Goal: Information Seeking & Learning: Learn about a topic

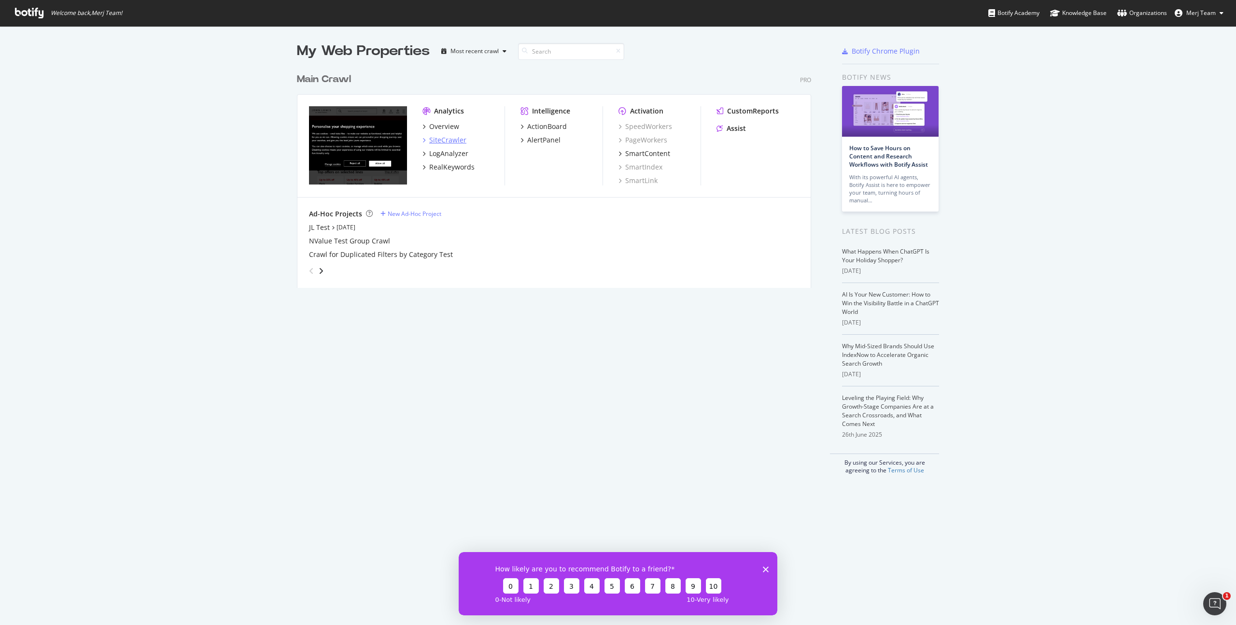
click at [452, 143] on div "SiteCrawler" at bounding box center [447, 140] width 37 height 10
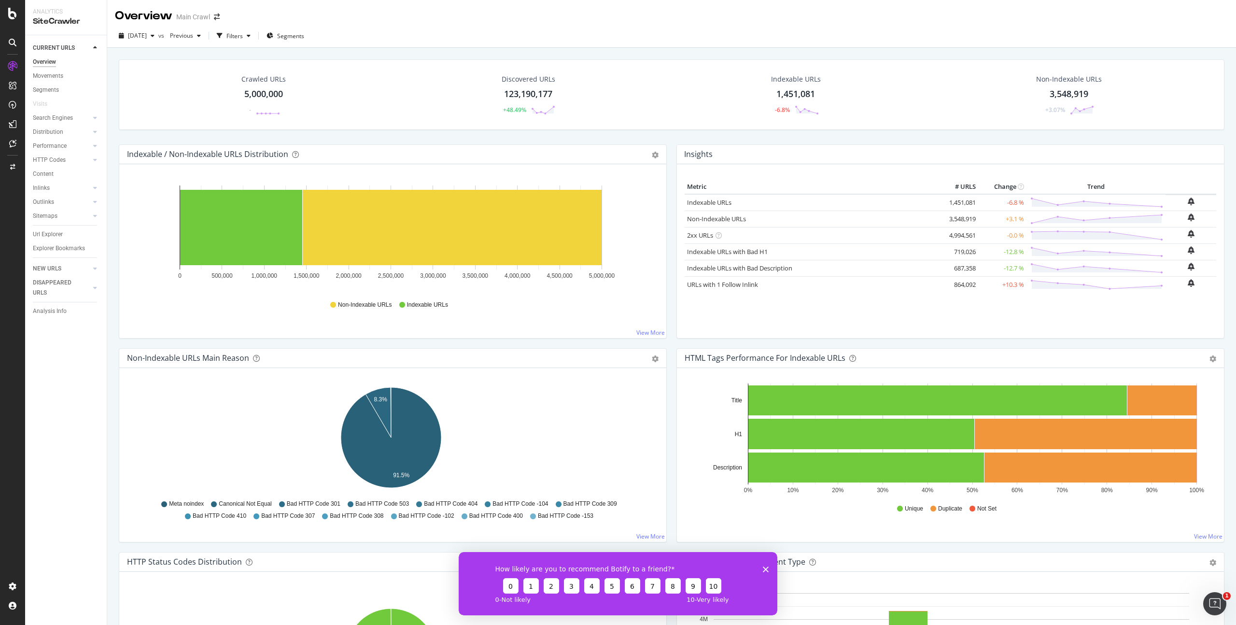
click at [524, 91] on div "123,190,177" at bounding box center [528, 94] width 48 height 13
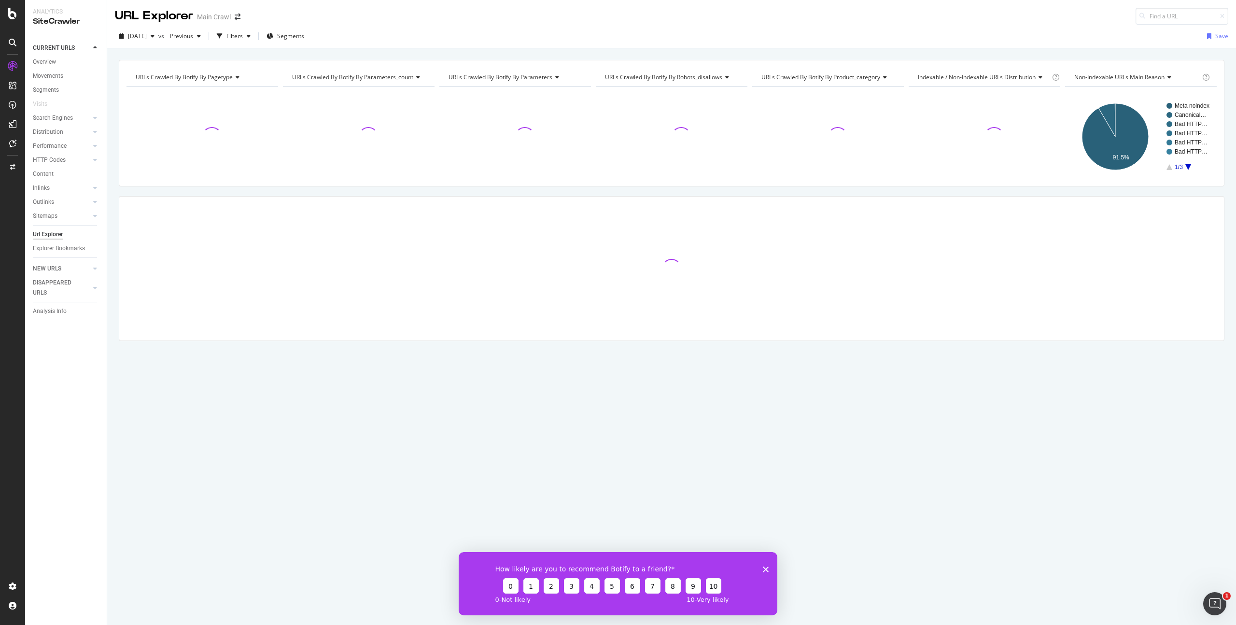
click at [228, 77] on span "URLs Crawled By Botify By pagetype" at bounding box center [184, 77] width 97 height 8
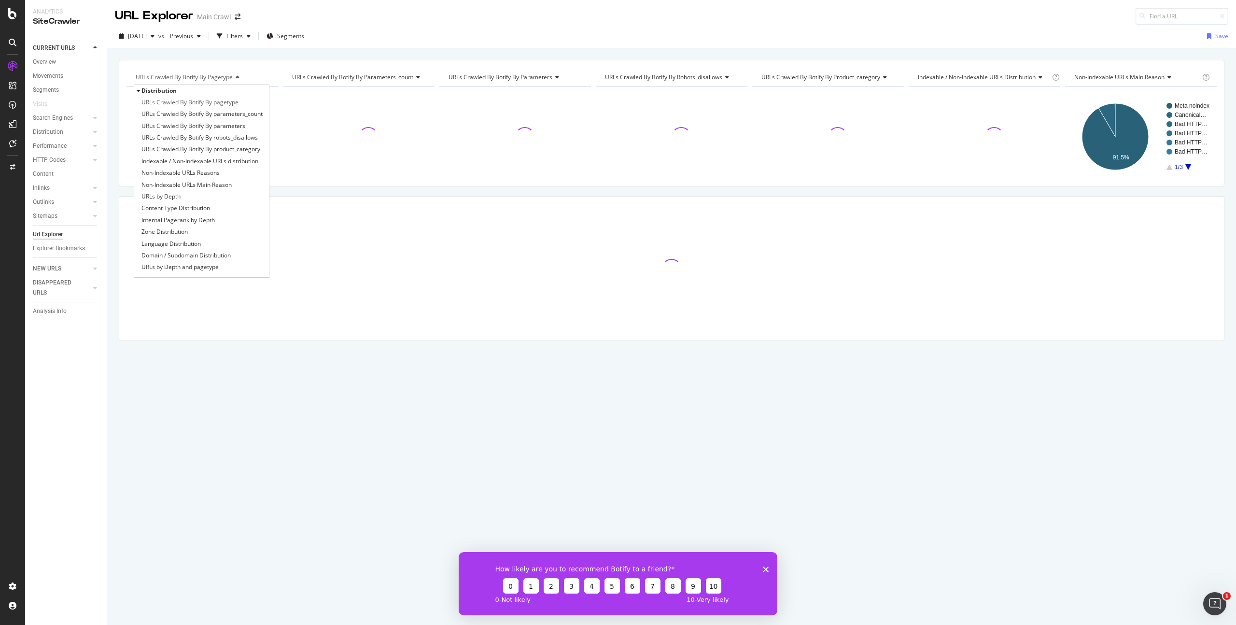
click at [700, 28] on div "[DATE] vs Previous Filters Segments Save" at bounding box center [671, 37] width 1129 height 19
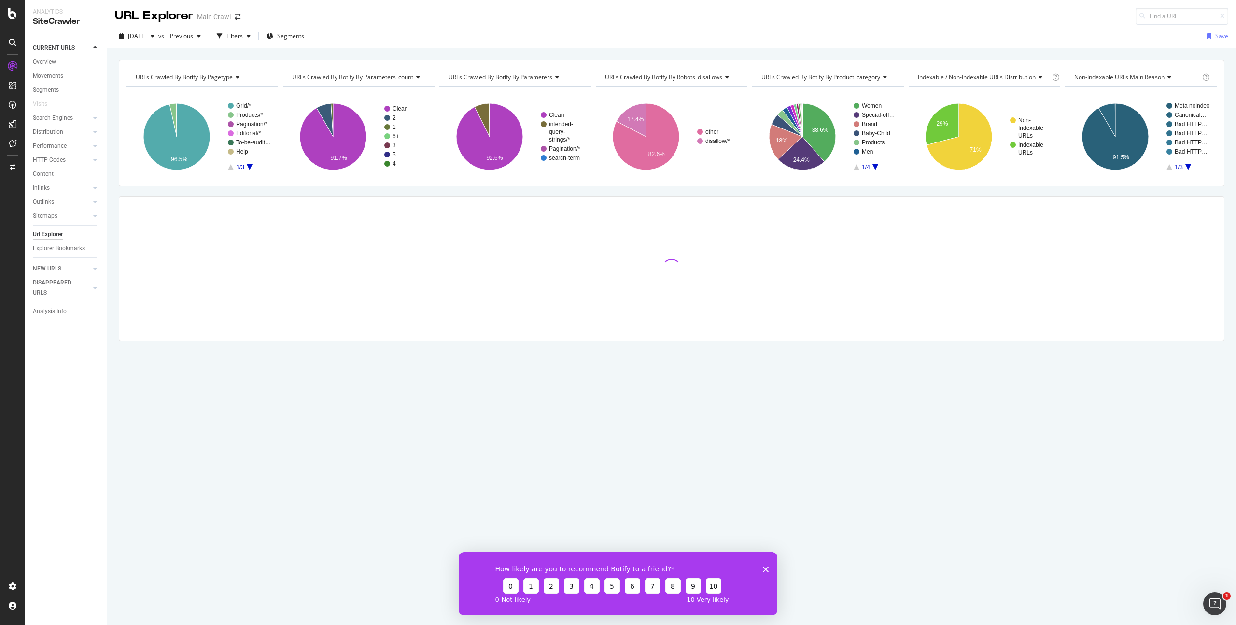
click at [763, 567] on icon "Close survey" at bounding box center [766, 569] width 6 height 6
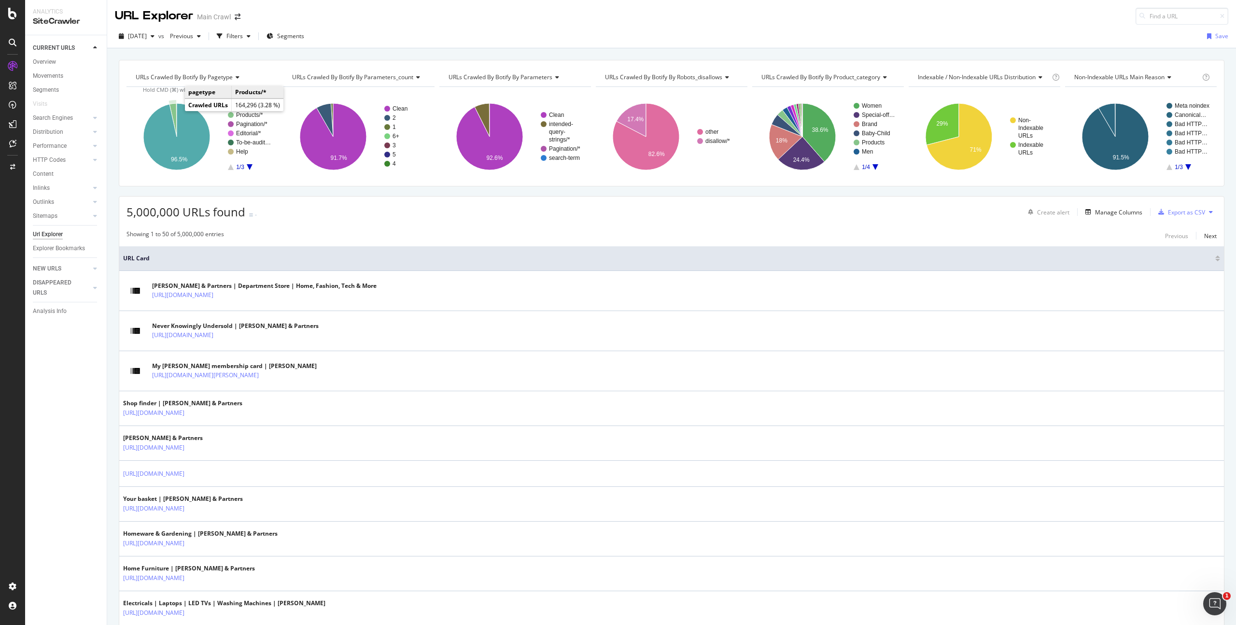
click at [173, 110] on icon "A chart." at bounding box center [172, 119] width 7 height 33
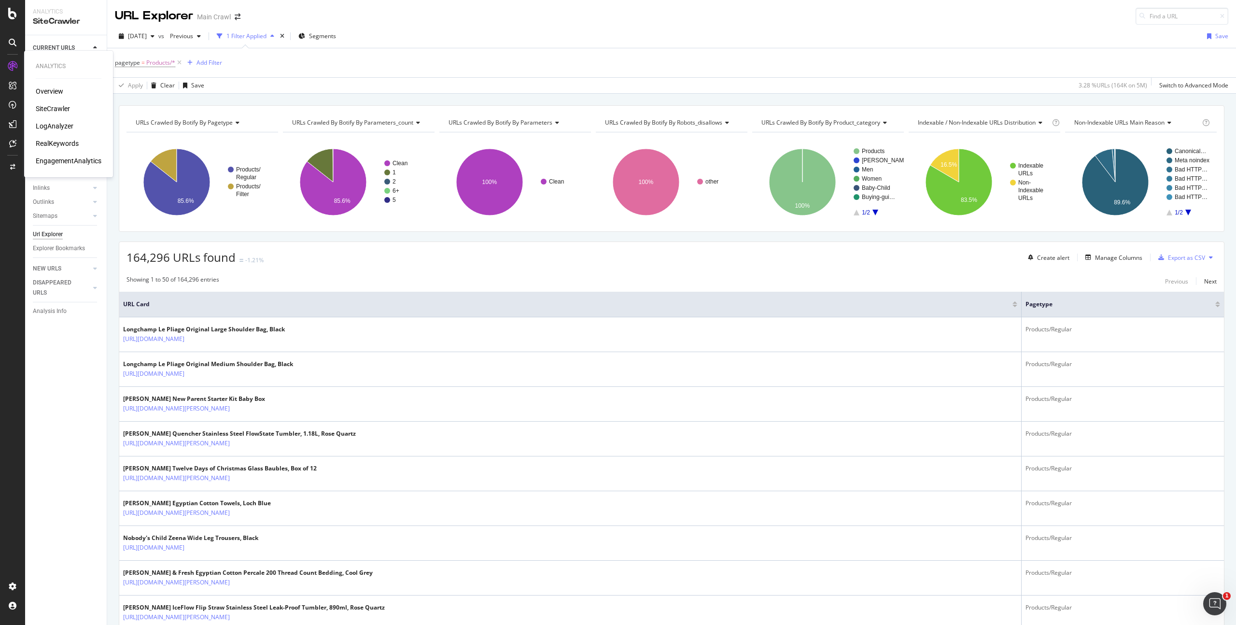
click at [66, 126] on div "LogAnalyzer" at bounding box center [55, 126] width 38 height 10
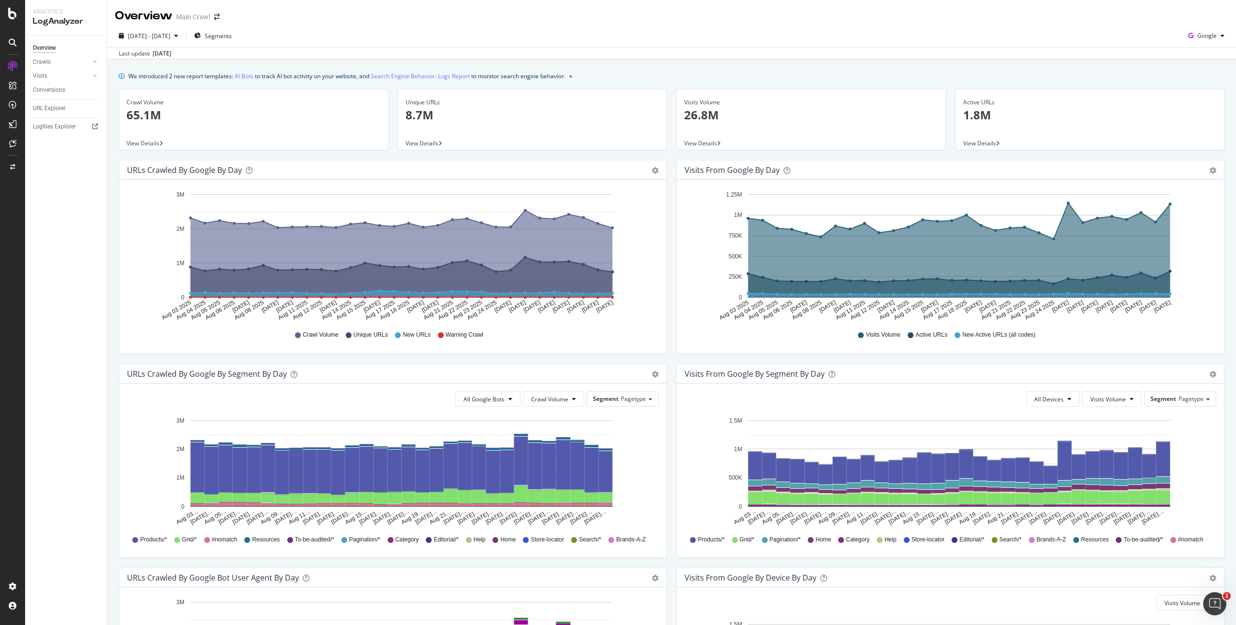
click at [429, 143] on span "View Details" at bounding box center [422, 143] width 33 height 8
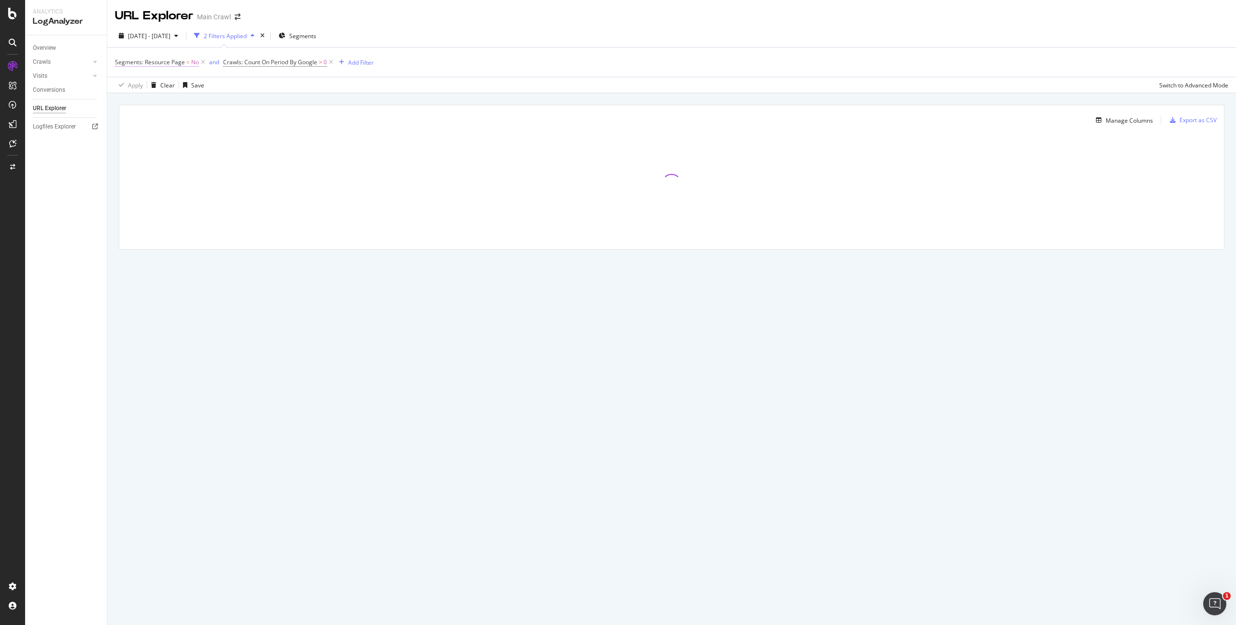
click at [173, 63] on span "Segments: Resource Page" at bounding box center [150, 62] width 70 height 8
click at [130, 82] on span "No" at bounding box center [128, 85] width 8 height 8
click at [423, 64] on div "Segments: Resource Page = No and Crawls: Count On Period By Google > 0 Add Filt…" at bounding box center [672, 62] width 1114 height 29
click at [368, 58] on div "Add Filter" at bounding box center [361, 62] width 26 height 8
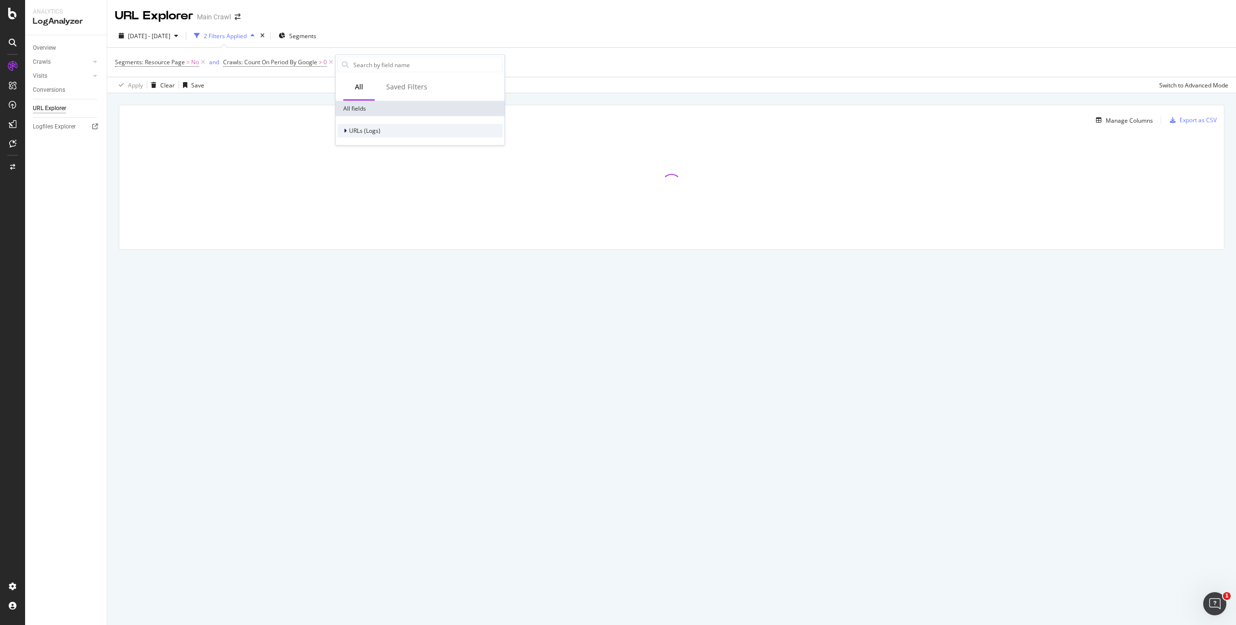
click at [365, 130] on span "URLs (Logs)" at bounding box center [364, 131] width 31 height 8
click at [374, 160] on span "Segments" at bounding box center [368, 159] width 27 height 8
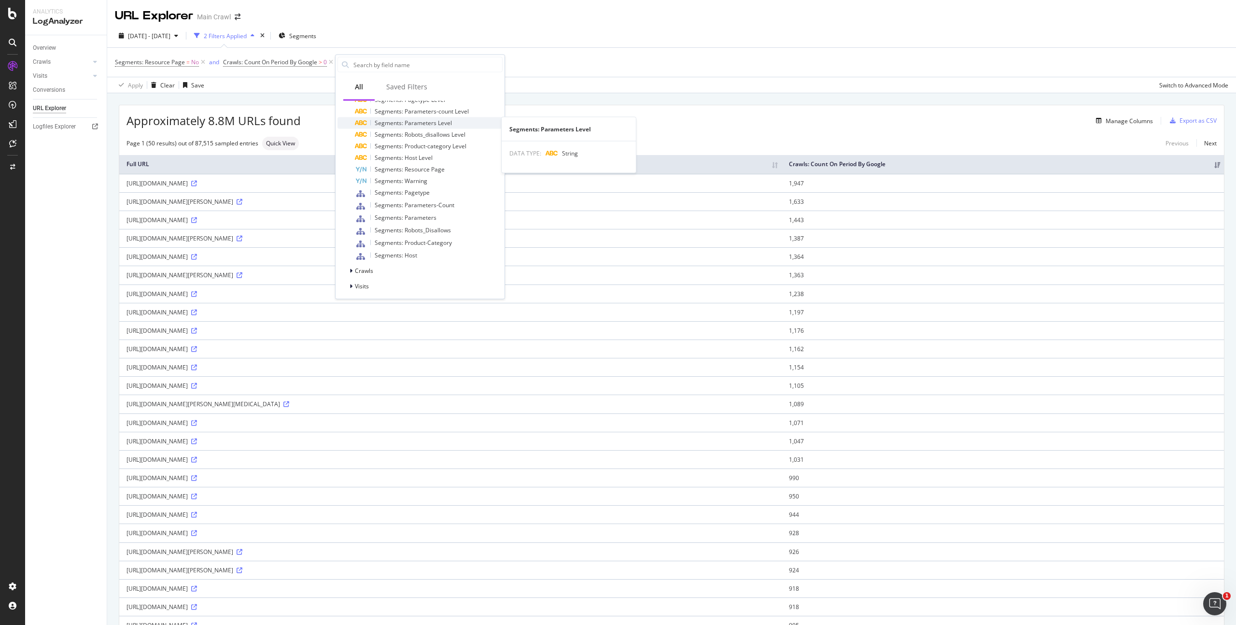
scroll to position [74, 0]
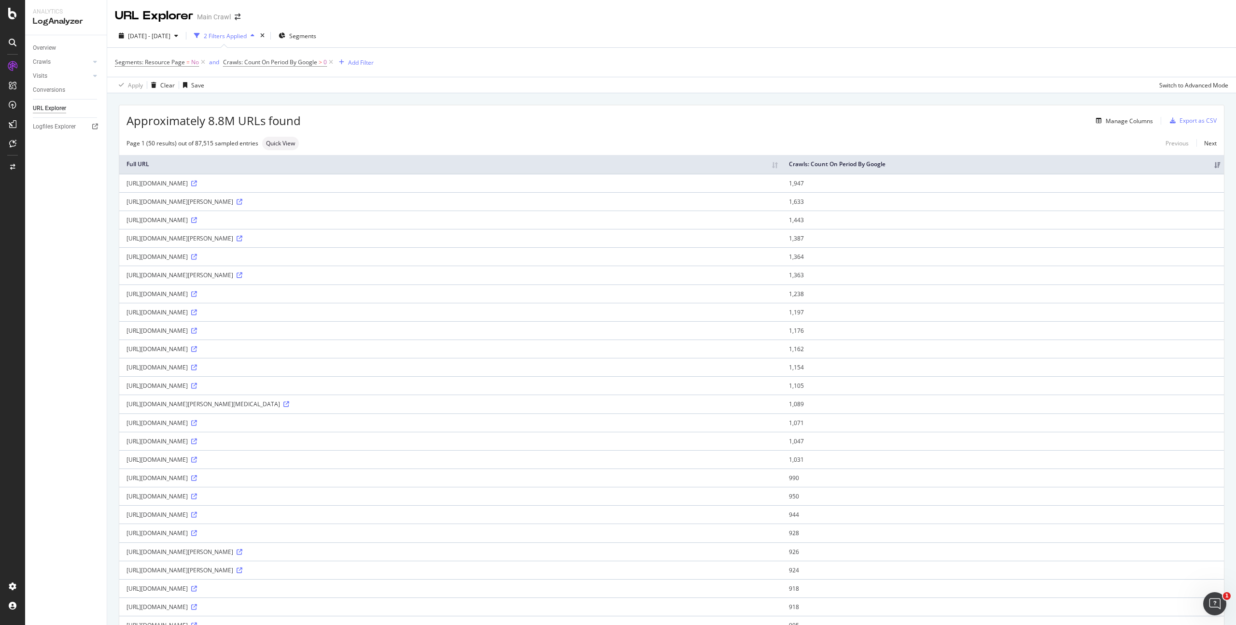
click at [684, 58] on div "Segments: Resource Page = No and Crawls: Count On Period By Google > 0 Add Filt…" at bounding box center [672, 62] width 1114 height 29
click at [436, 143] on div "Page 1 (50 results) out of 87,515 sampled entries Quick View Previous Next" at bounding box center [671, 144] width 1105 height 14
click at [187, 64] on span "=" at bounding box center [187, 62] width 3 height 8
click at [136, 84] on icon at bounding box center [134, 86] width 7 height 6
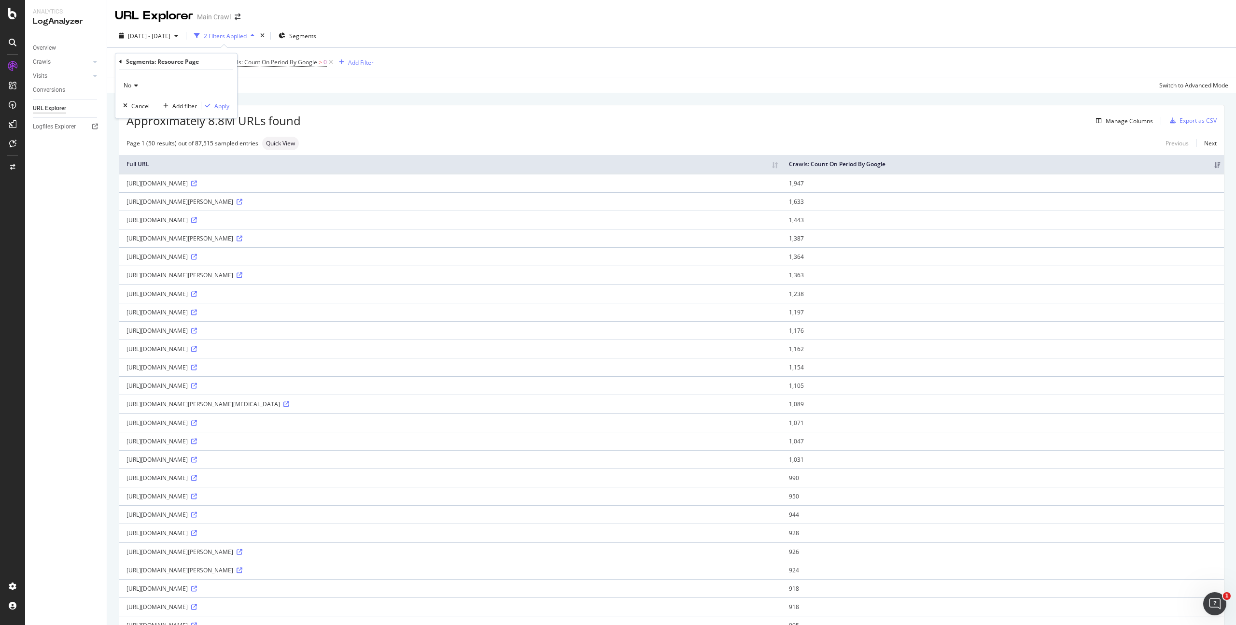
click at [121, 61] on icon at bounding box center [120, 61] width 3 height 6
click at [139, 109] on div "All fields" at bounding box center [199, 106] width 169 height 15
click at [181, 89] on div "Saved Filters" at bounding box center [186, 86] width 41 height 10
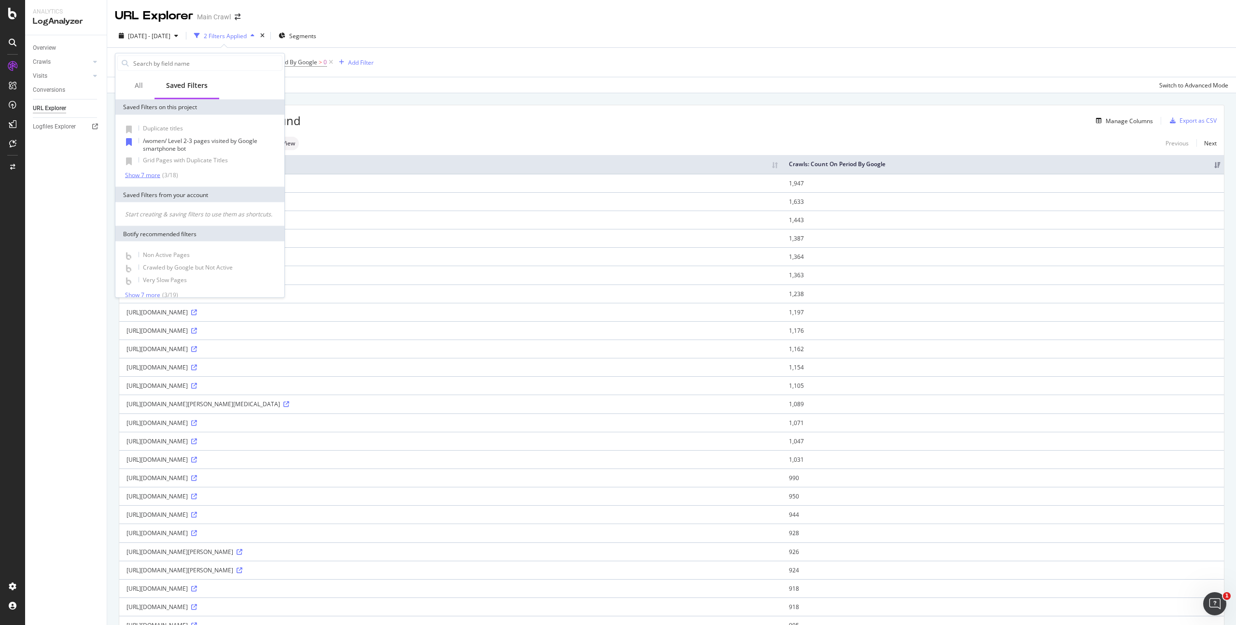
click at [130, 173] on div "Show 7 more" at bounding box center [142, 174] width 35 height 7
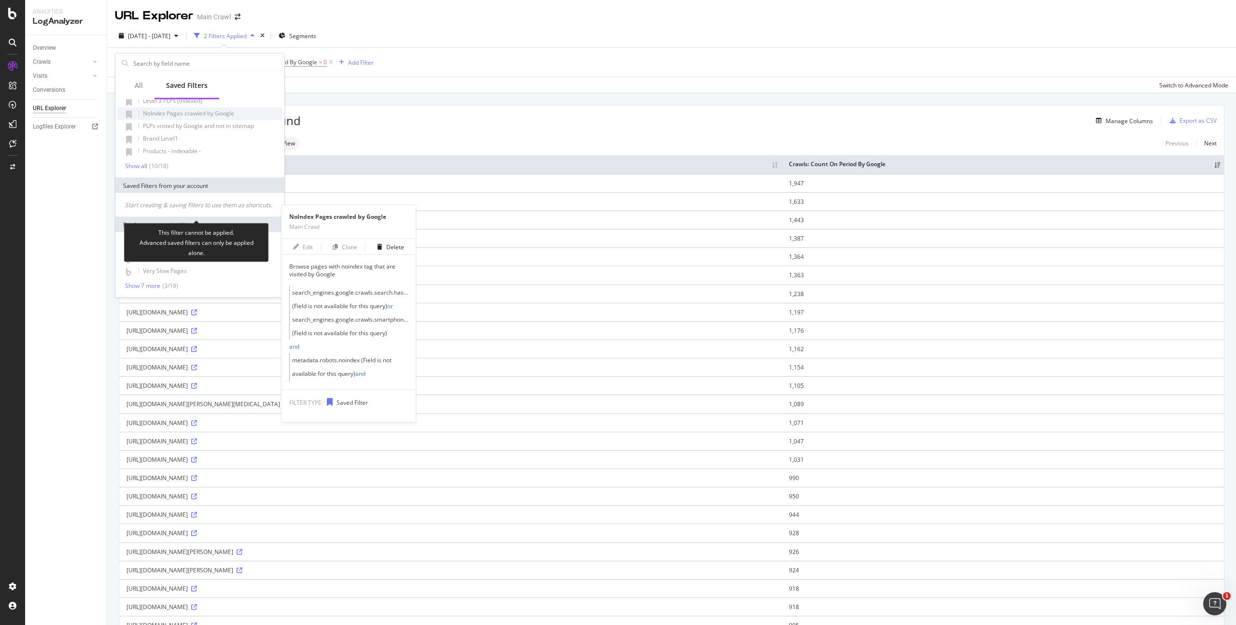
scroll to position [105, 0]
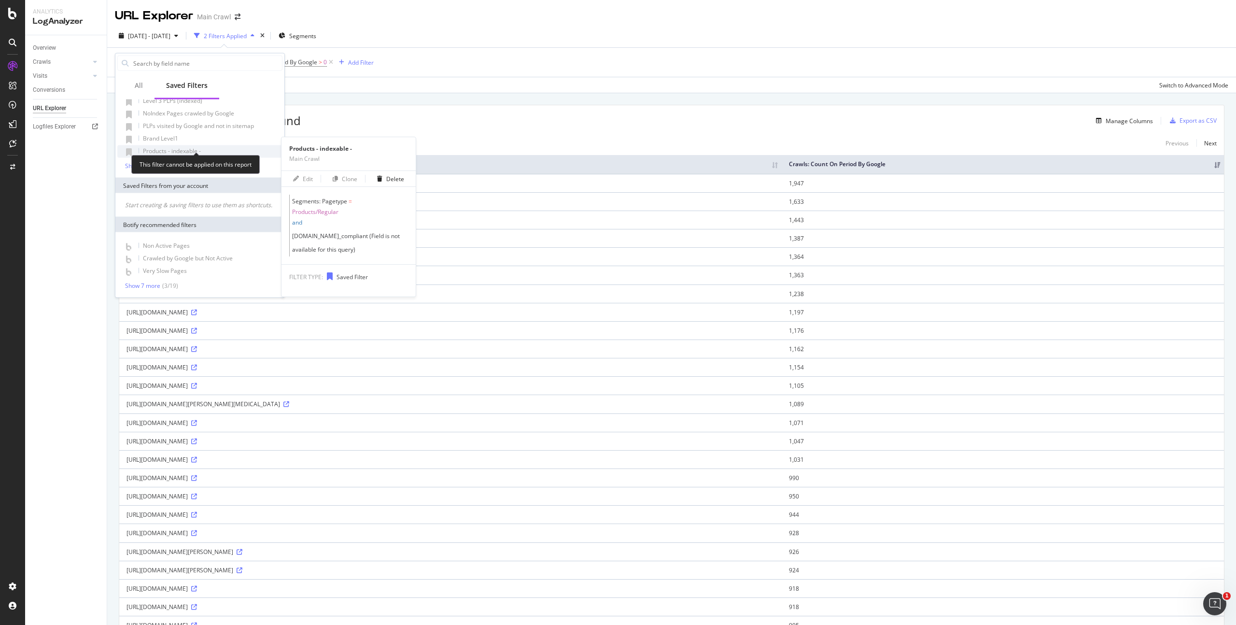
click at [171, 147] on span "Products - indexable -" at bounding box center [172, 151] width 58 height 8
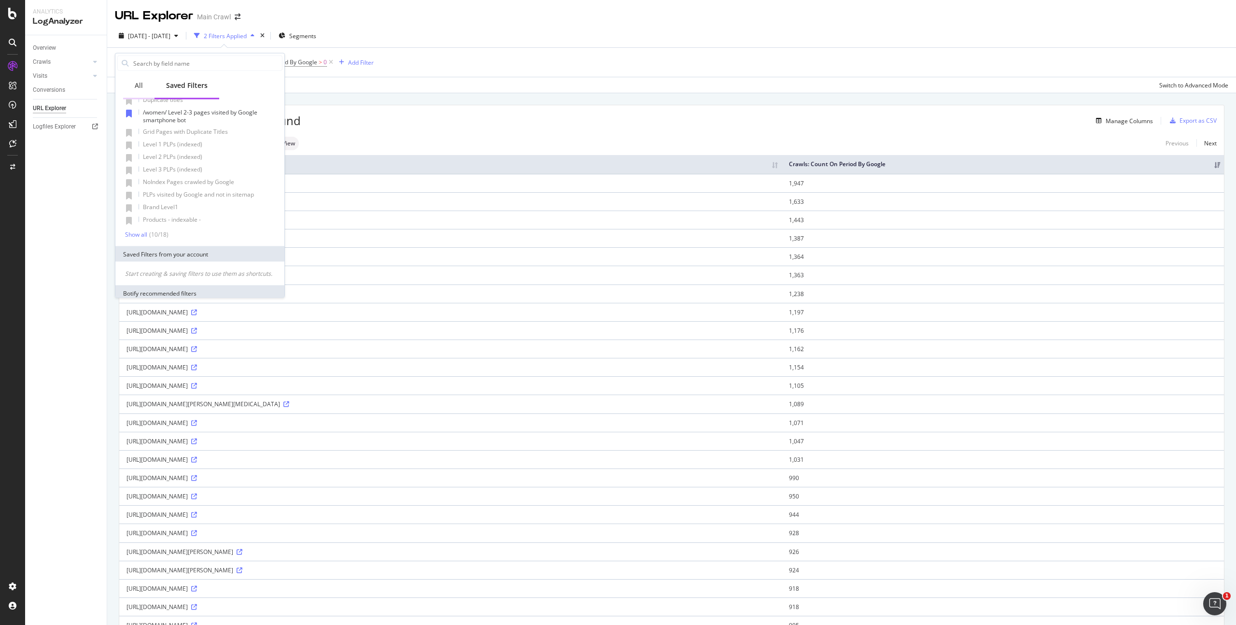
scroll to position [0, 0]
click at [137, 90] on div "All" at bounding box center [139, 86] width 8 height 10
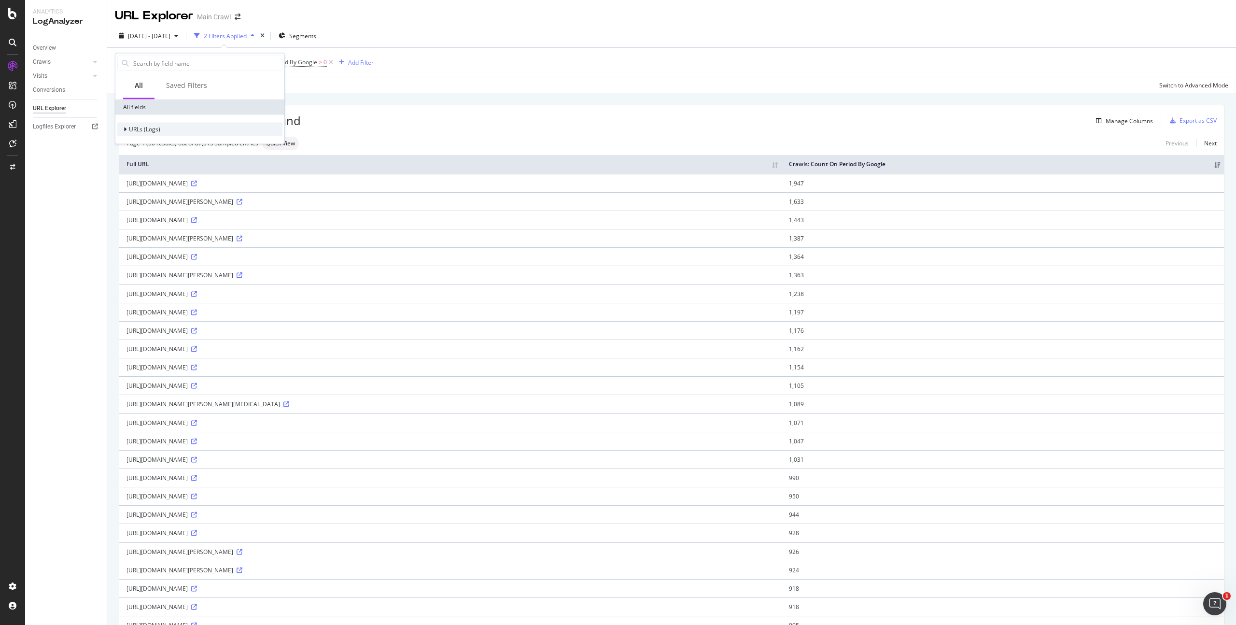
click at [140, 126] on span "URLs (Logs)" at bounding box center [144, 129] width 31 height 8
click at [150, 143] on span "URL Scheme" at bounding box center [152, 143] width 34 height 8
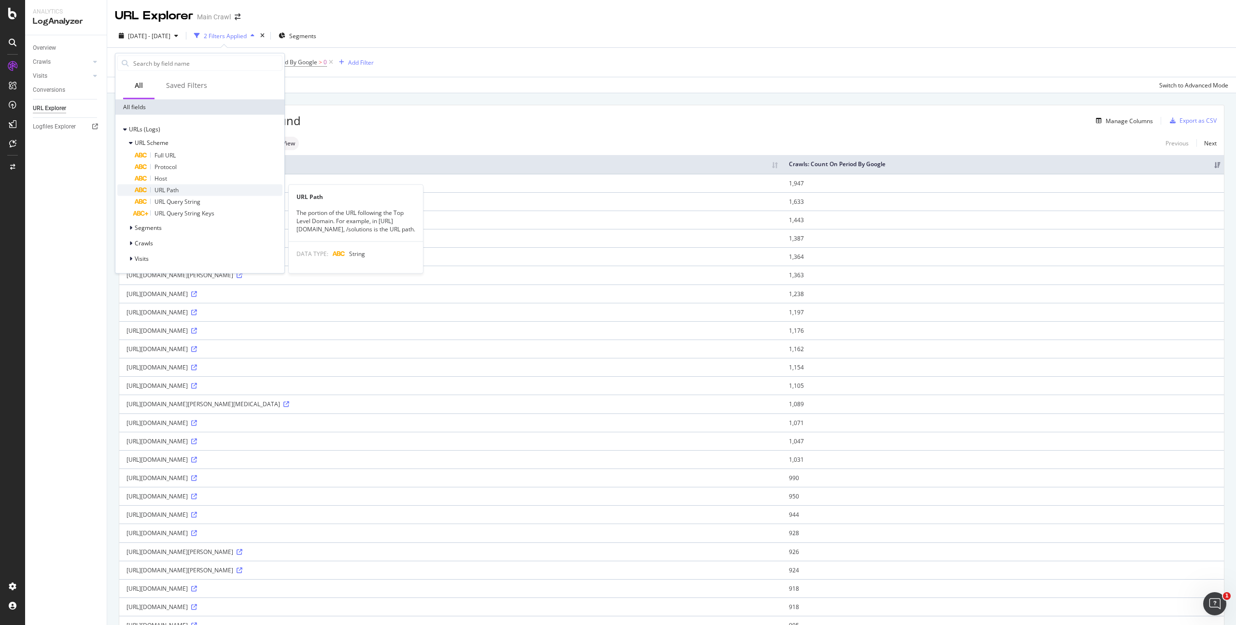
click at [171, 194] on span "URL Path" at bounding box center [167, 190] width 24 height 8
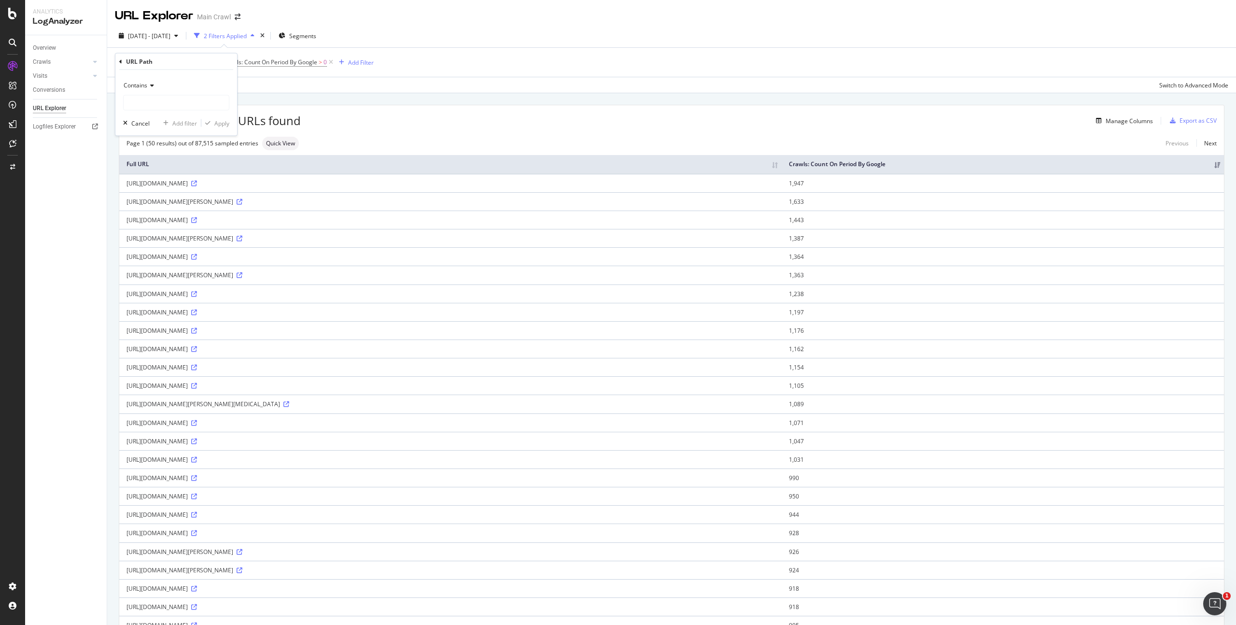
click at [124, 63] on div "URL Path" at bounding box center [176, 62] width 114 height 16
click at [119, 58] on div "URL Path Contains Cancel Add filter Apply" at bounding box center [176, 95] width 122 height 82
click at [121, 59] on icon at bounding box center [120, 61] width 3 height 6
click at [148, 127] on span "URLs (Logs)" at bounding box center [144, 129] width 31 height 8
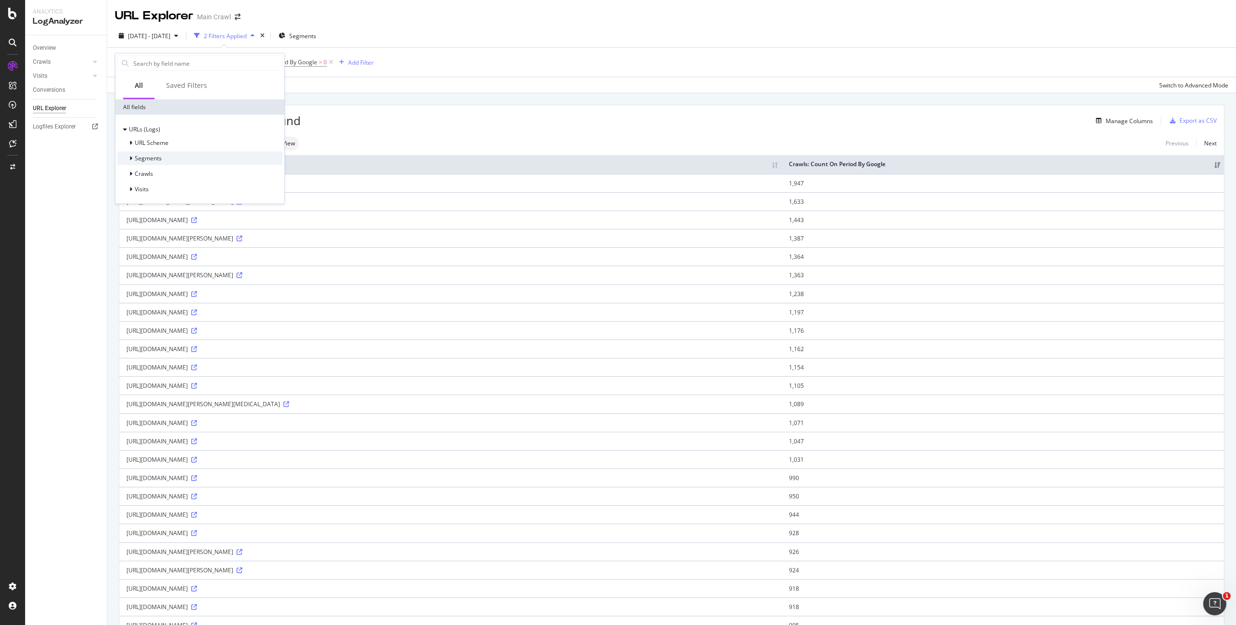
click at [180, 154] on div "Segments" at bounding box center [199, 159] width 165 height 14
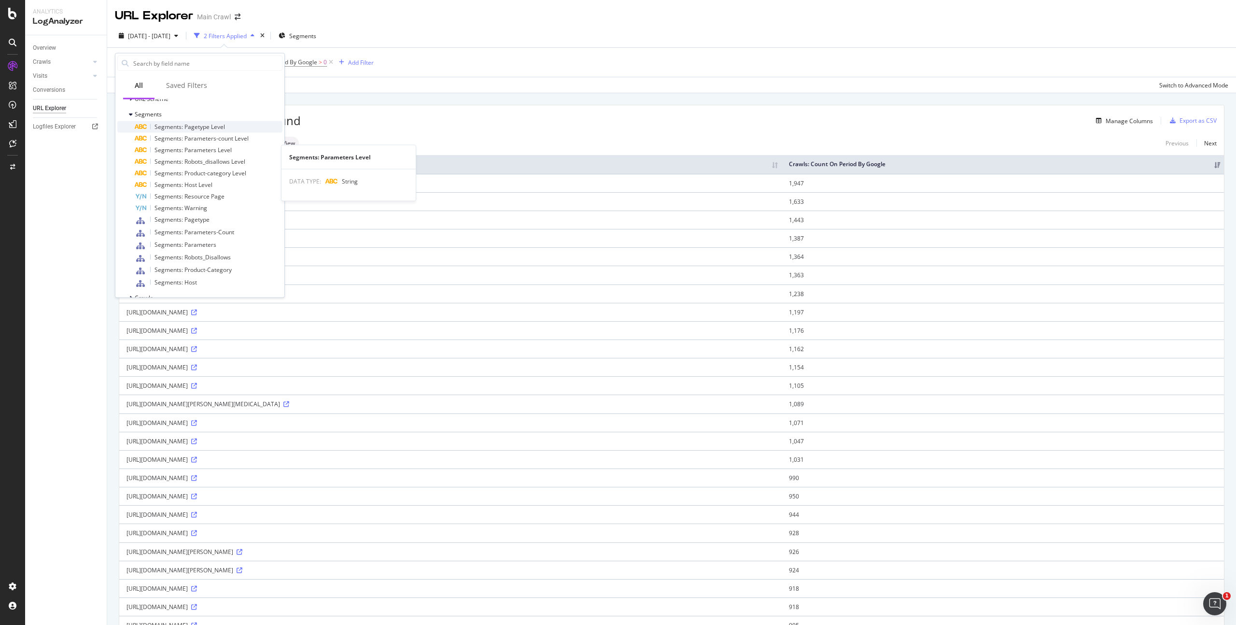
scroll to position [47, 0]
click at [204, 213] on span "Segments: Pagetype" at bounding box center [182, 216] width 55 height 8
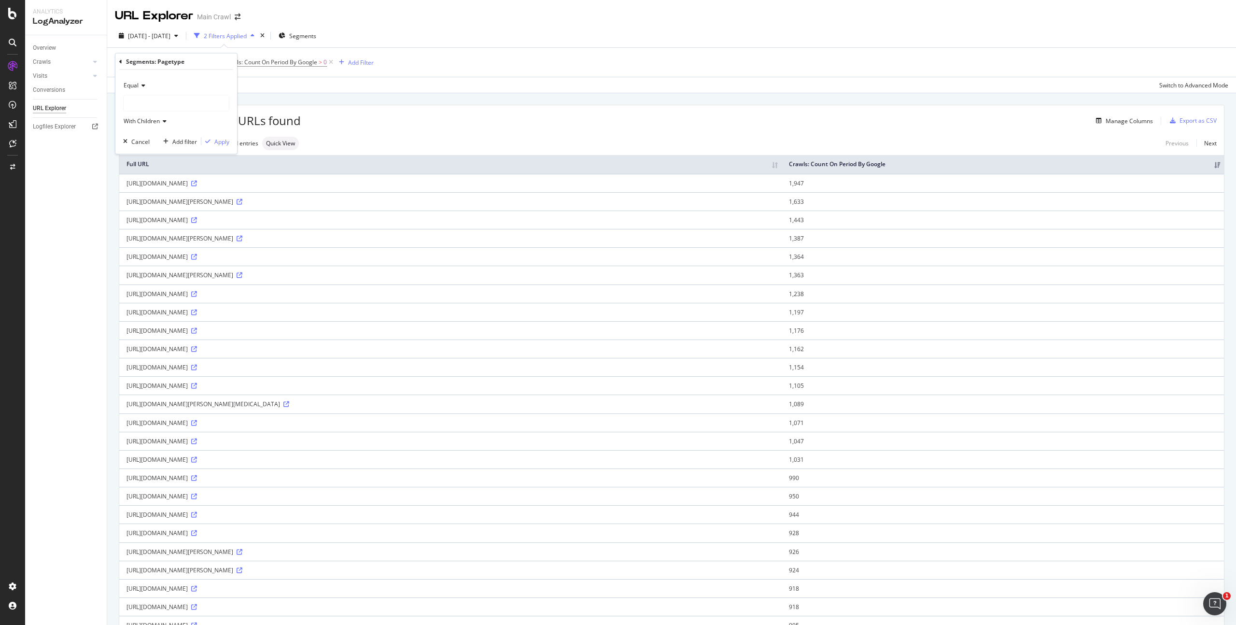
click at [149, 103] on div at bounding box center [176, 103] width 105 height 15
click at [147, 133] on span "Products" at bounding box center [145, 132] width 24 height 8
click at [142, 157] on span "Regular" at bounding box center [148, 156] width 21 height 8
click at [225, 143] on div "Apply" at bounding box center [221, 141] width 15 height 8
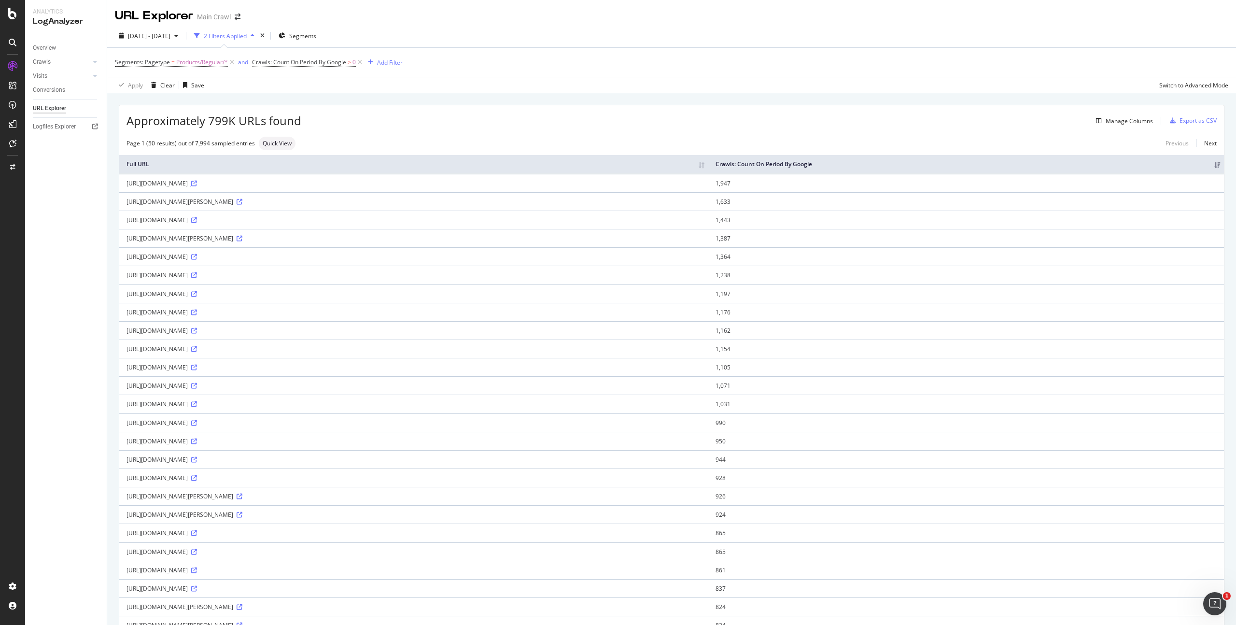
click at [197, 183] on icon at bounding box center [194, 184] width 6 height 6
click at [242, 203] on icon at bounding box center [240, 202] width 6 height 6
click at [197, 274] on icon at bounding box center [194, 275] width 6 height 6
click at [403, 62] on div "Add Filter" at bounding box center [390, 62] width 26 height 8
click at [405, 183] on span "URLs (Logs)" at bounding box center [394, 186] width 31 height 8
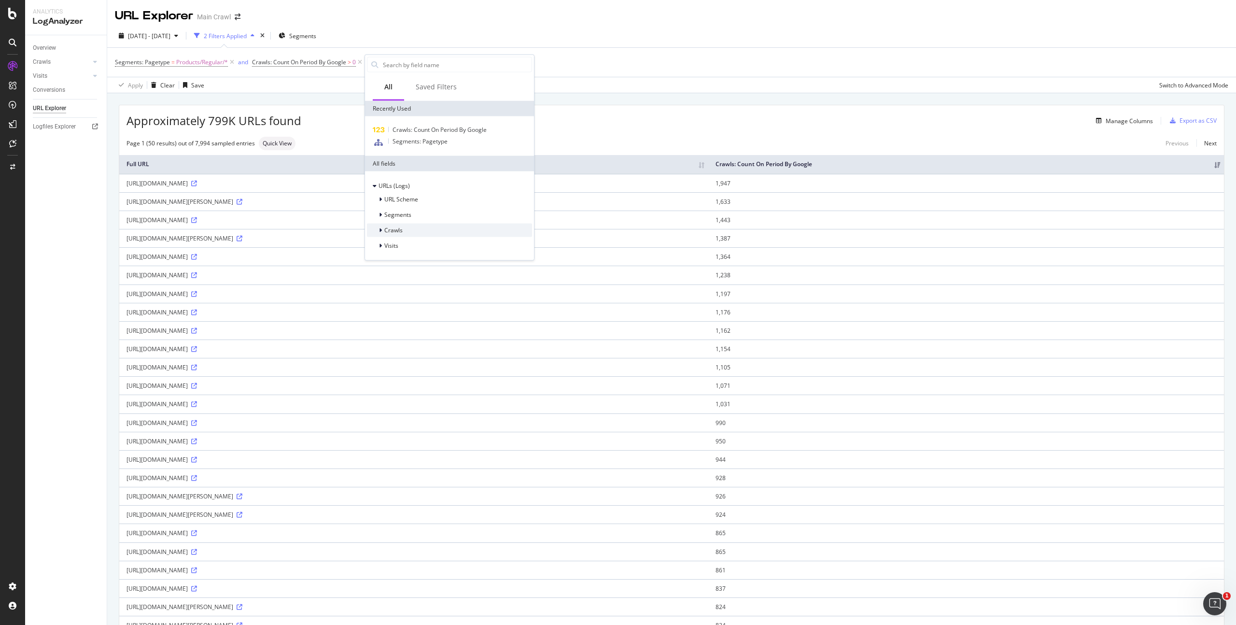
click at [400, 227] on span "Crawls" at bounding box center [393, 230] width 18 height 8
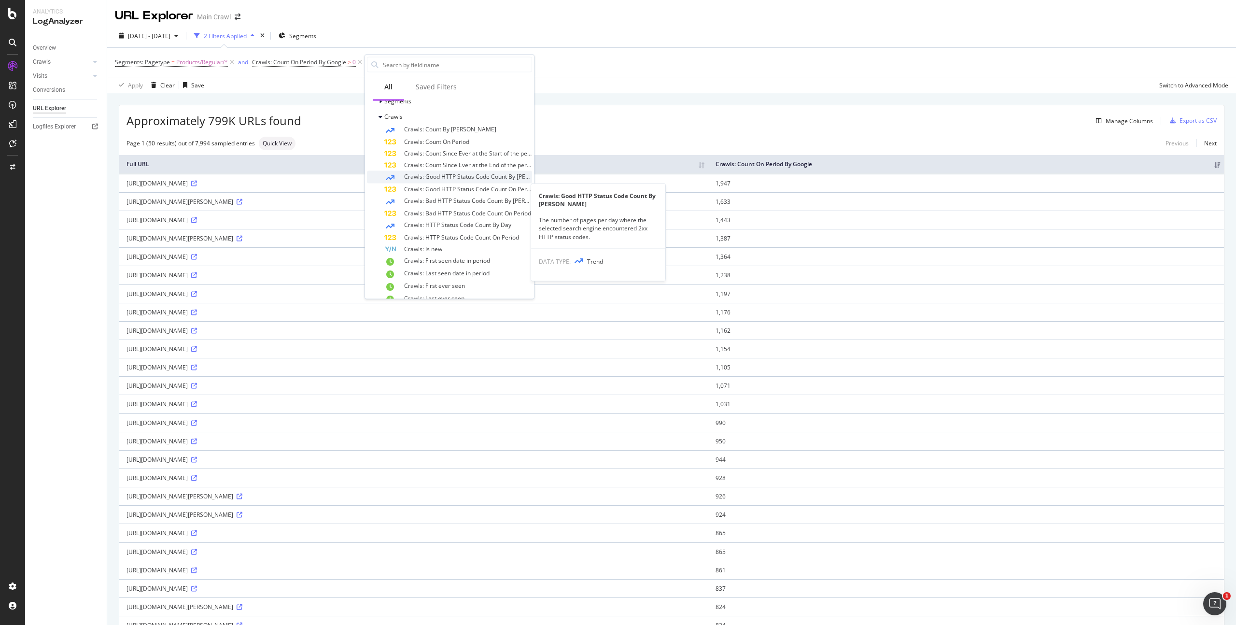
scroll to position [143, 0]
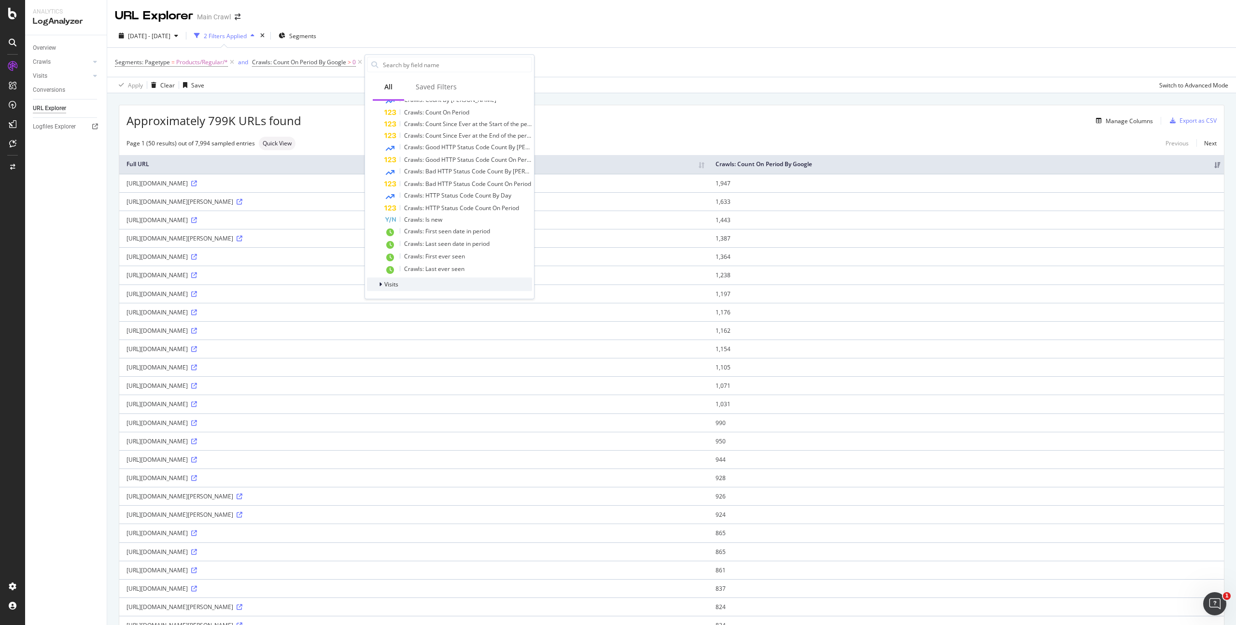
click at [399, 279] on div "Visits" at bounding box center [449, 285] width 165 height 14
click at [17, 42] on div at bounding box center [12, 42] width 15 height 15
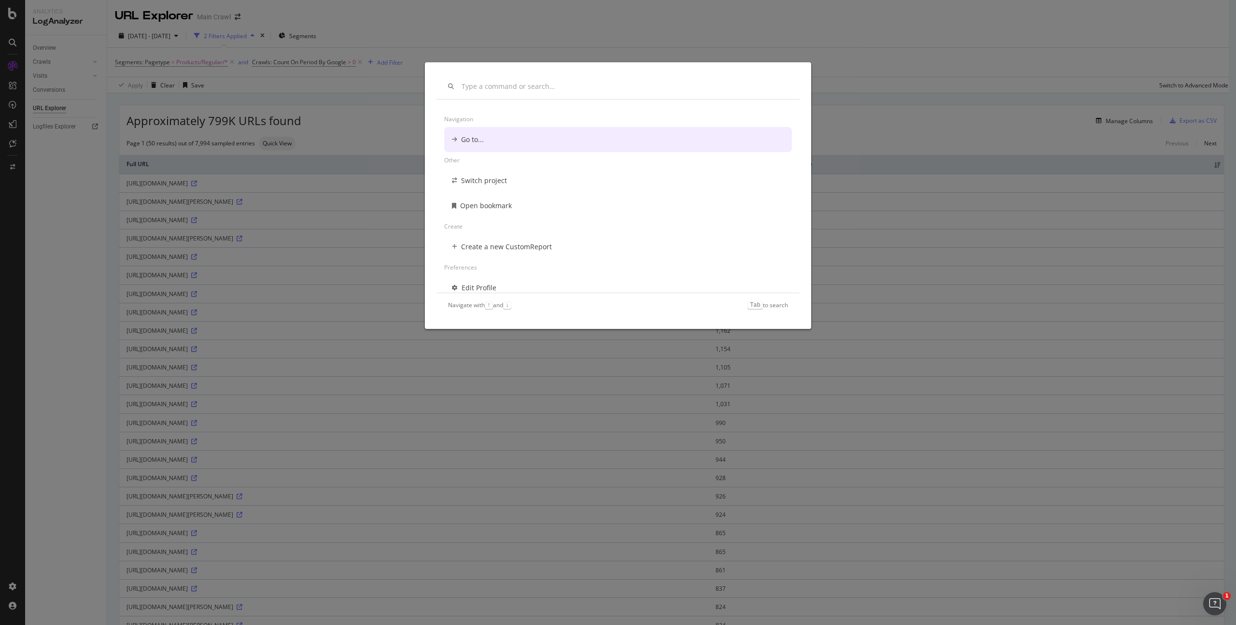
scroll to position [0, 0]
click at [17, 42] on div "Navigation Go to... Other Switch project Open bookmark Create Create a new Cust…" at bounding box center [618, 312] width 1236 height 625
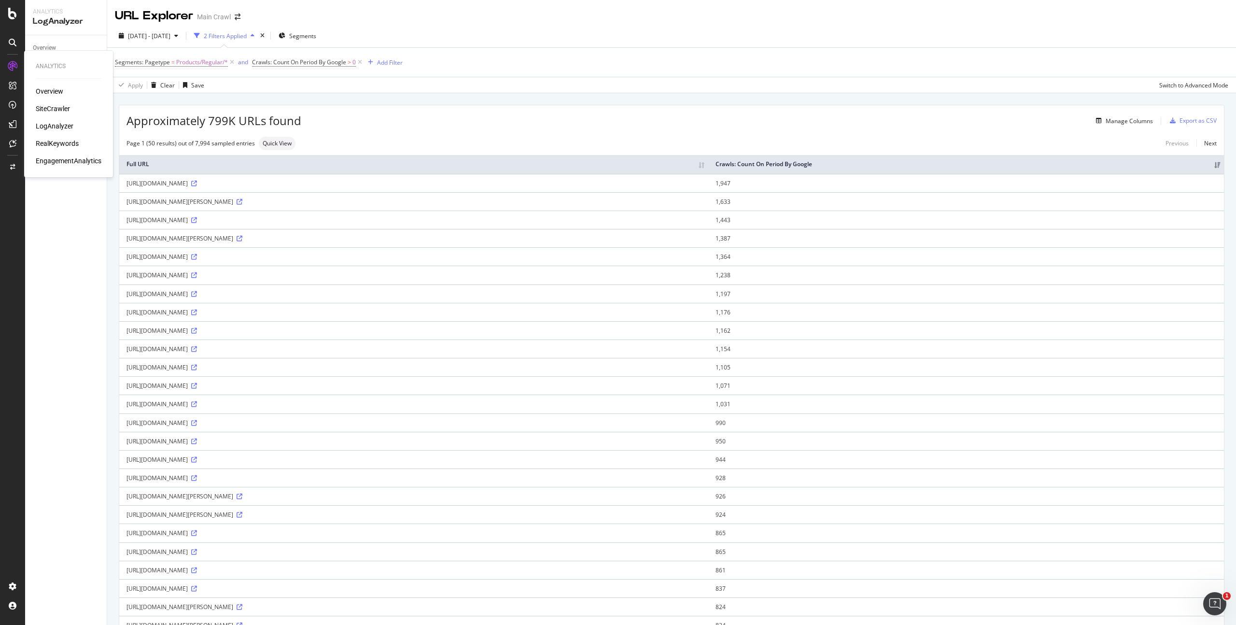
click at [8, 72] on div at bounding box center [12, 65] width 15 height 15
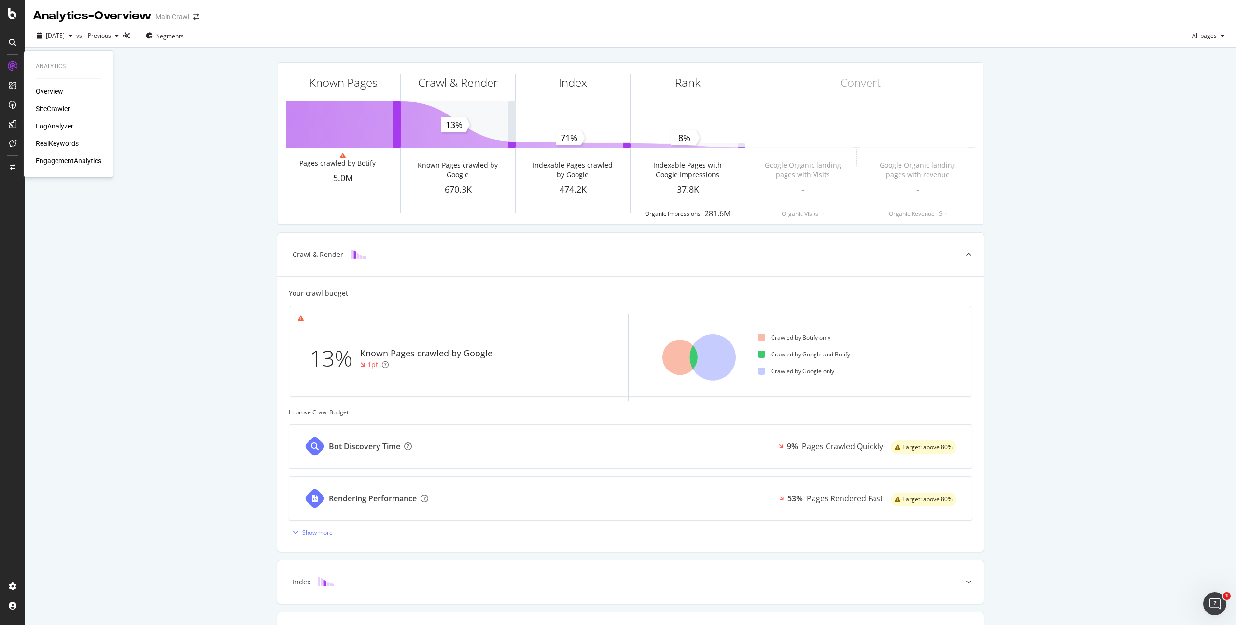
click at [67, 109] on div "SiteCrawler" at bounding box center [53, 109] width 34 height 10
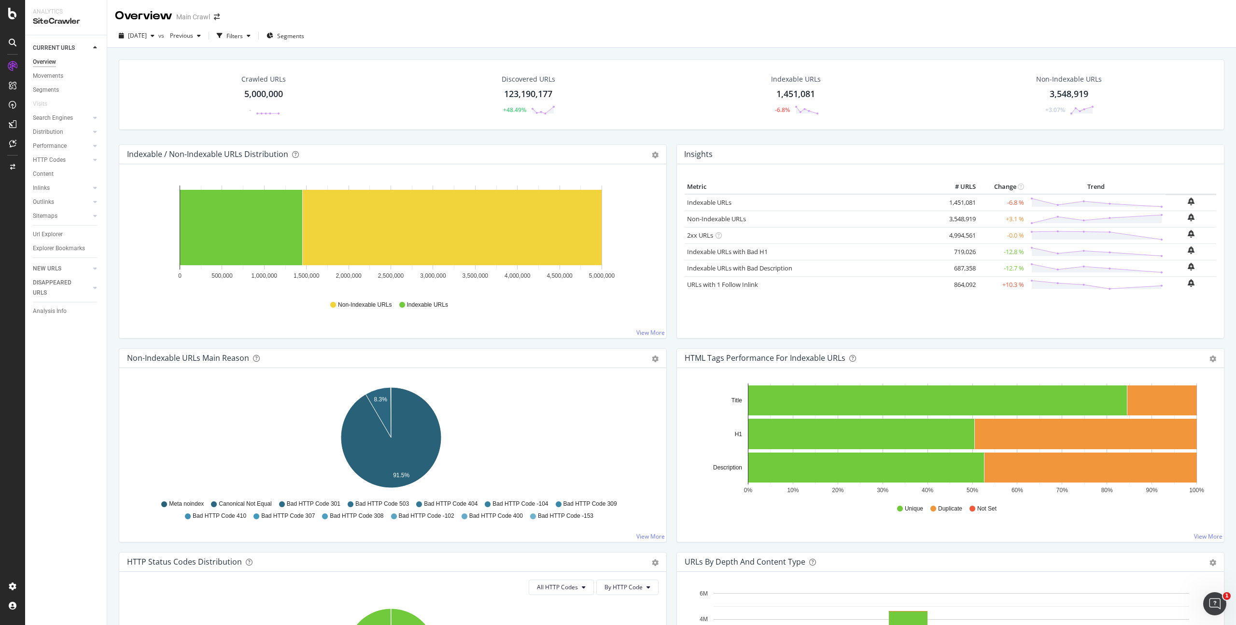
click at [1088, 112] on icon at bounding box center [1082, 110] width 24 height 10
click at [1074, 105] on icon at bounding box center [1082, 110] width 24 height 10
click at [1074, 109] on icon at bounding box center [1082, 110] width 24 height 10
click at [1049, 101] on div "Non-Indexable URLs 3,548,919 +3.07%" at bounding box center [1069, 95] width 85 height 50
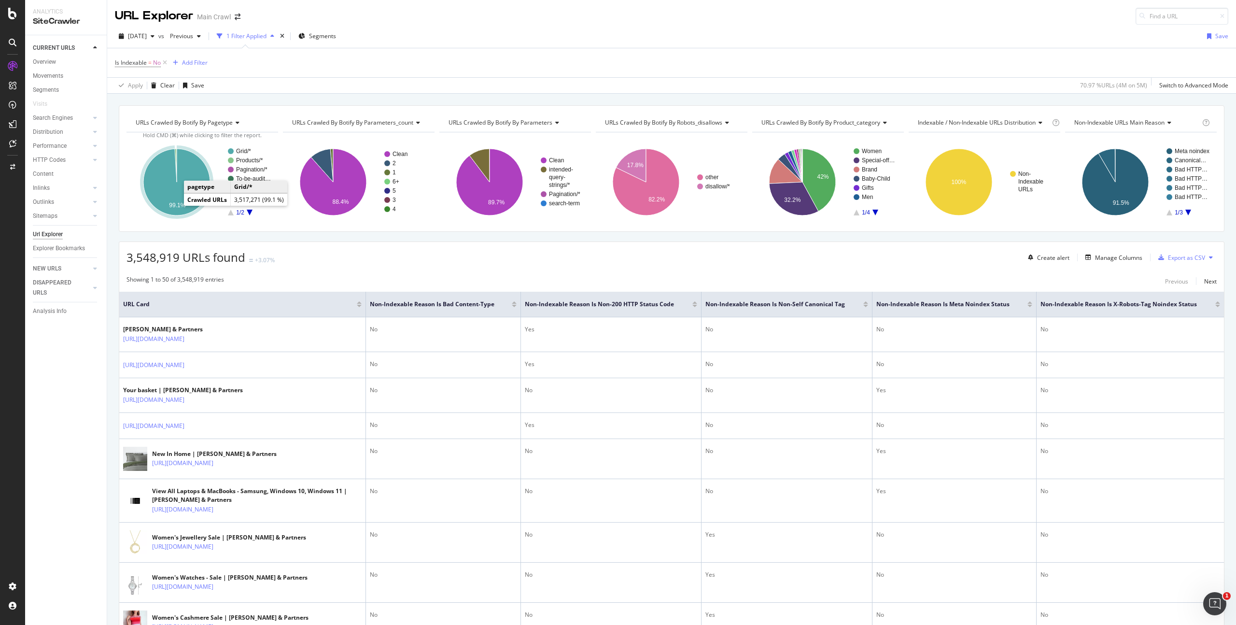
click at [162, 205] on icon "A chart." at bounding box center [176, 182] width 67 height 67
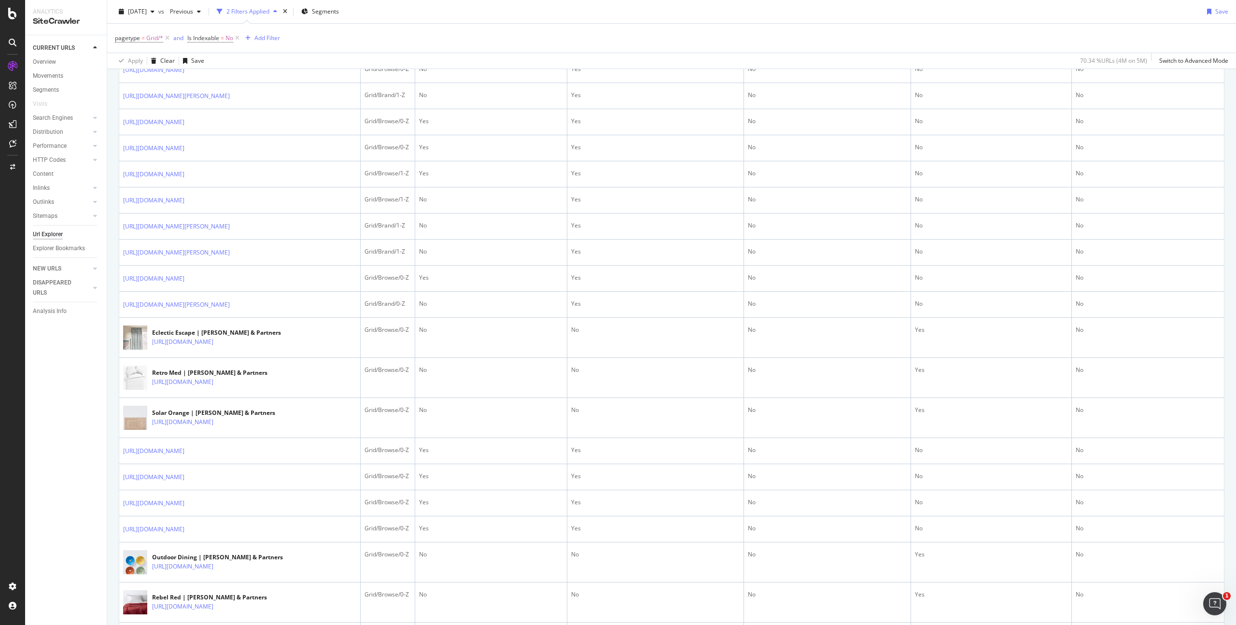
scroll to position [1581, 0]
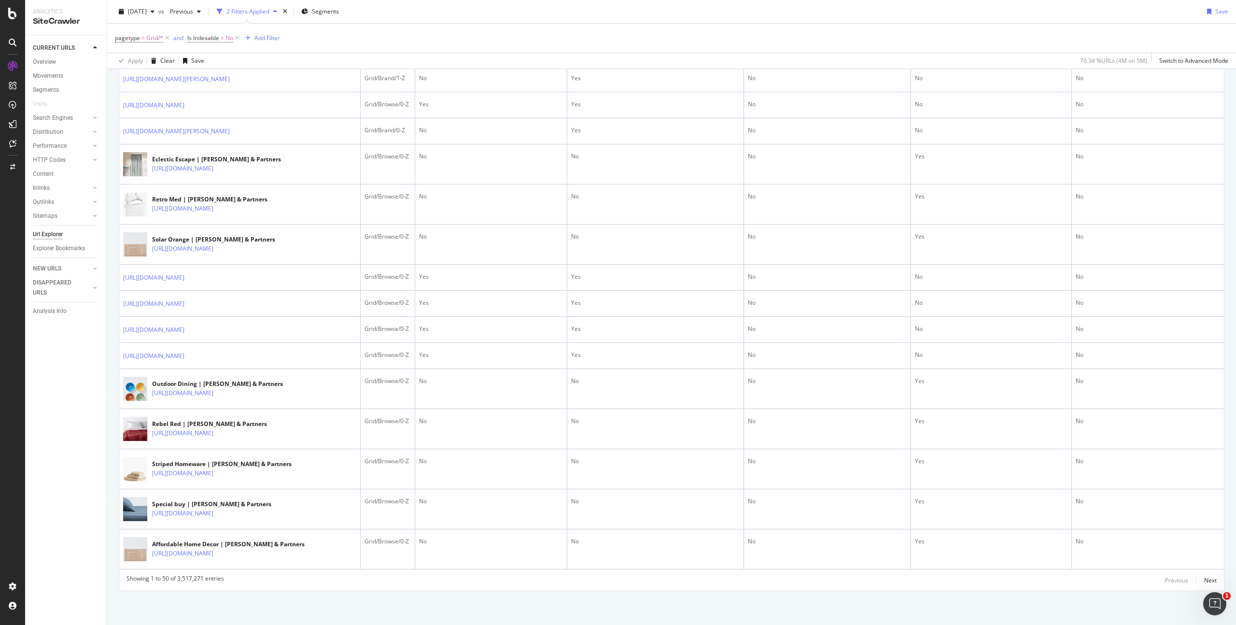
click at [194, 4] on icon at bounding box center [191, 1] width 6 height 6
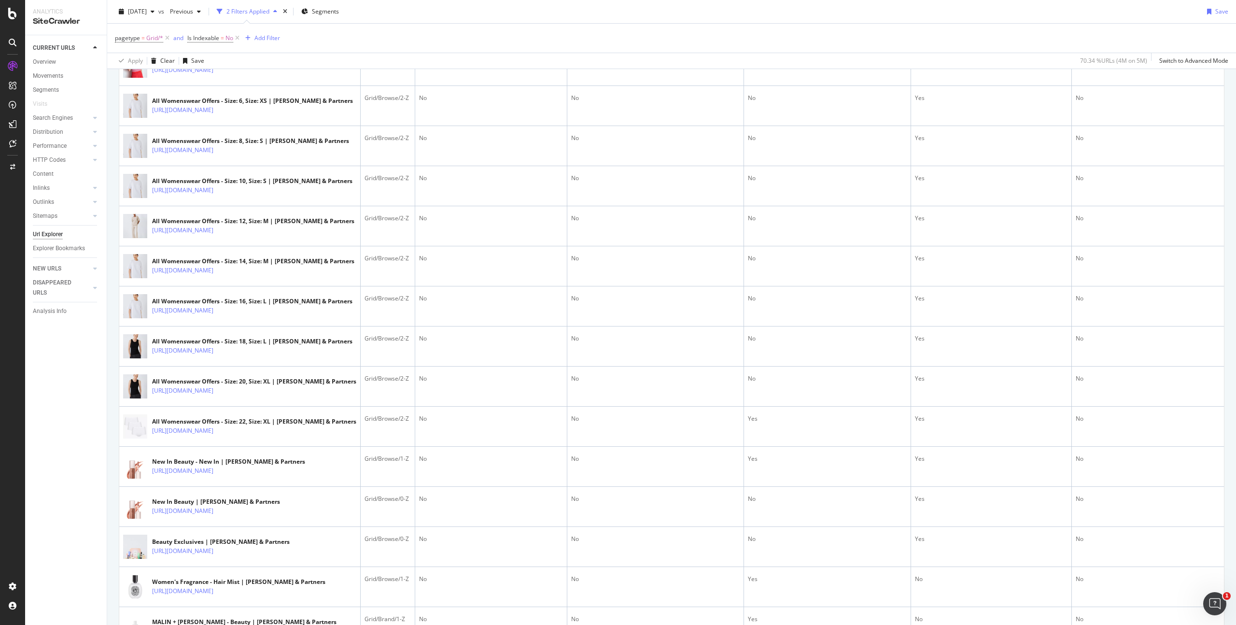
scroll to position [467, 0]
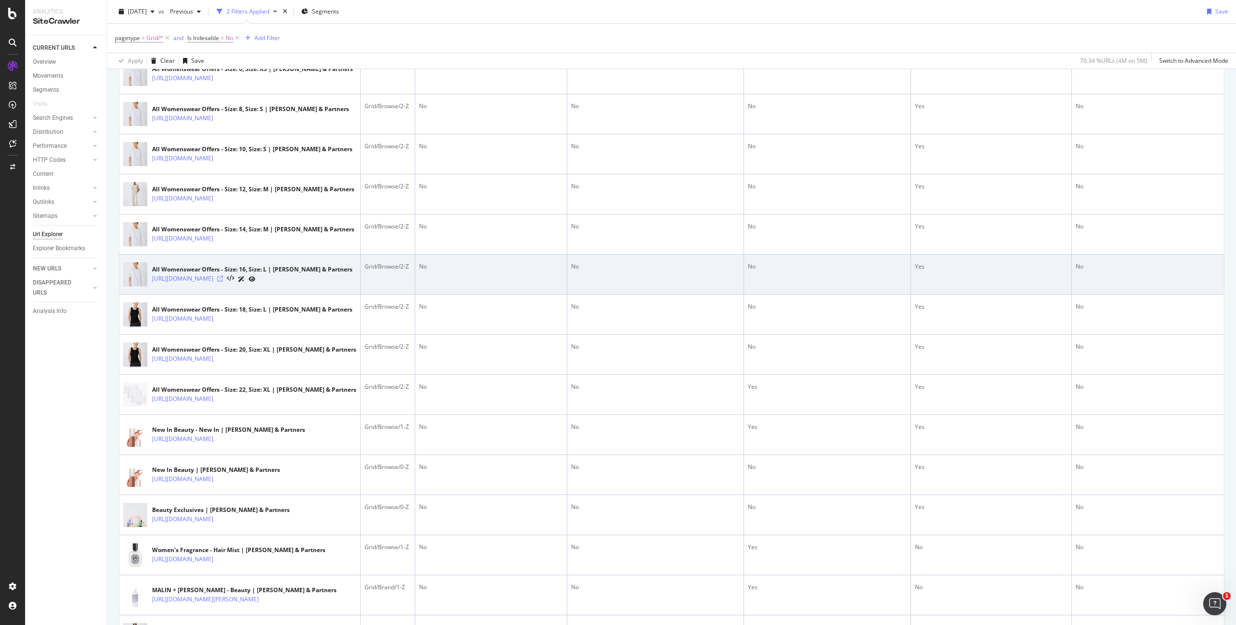
click at [223, 282] on icon at bounding box center [220, 279] width 6 height 6
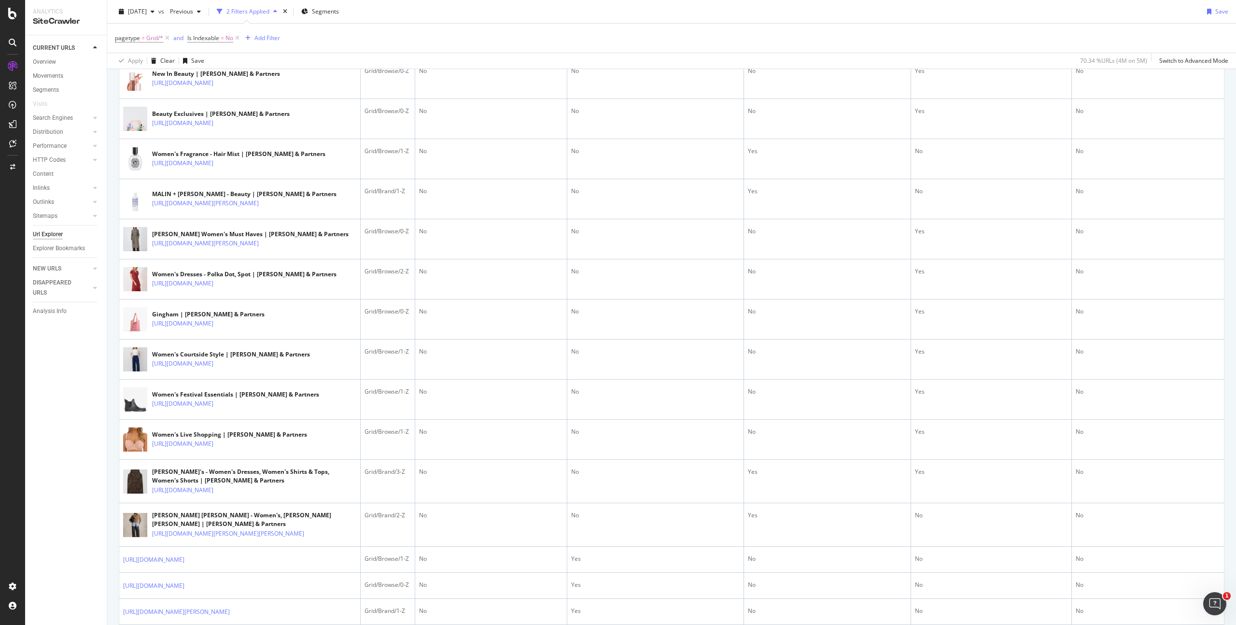
scroll to position [903, 0]
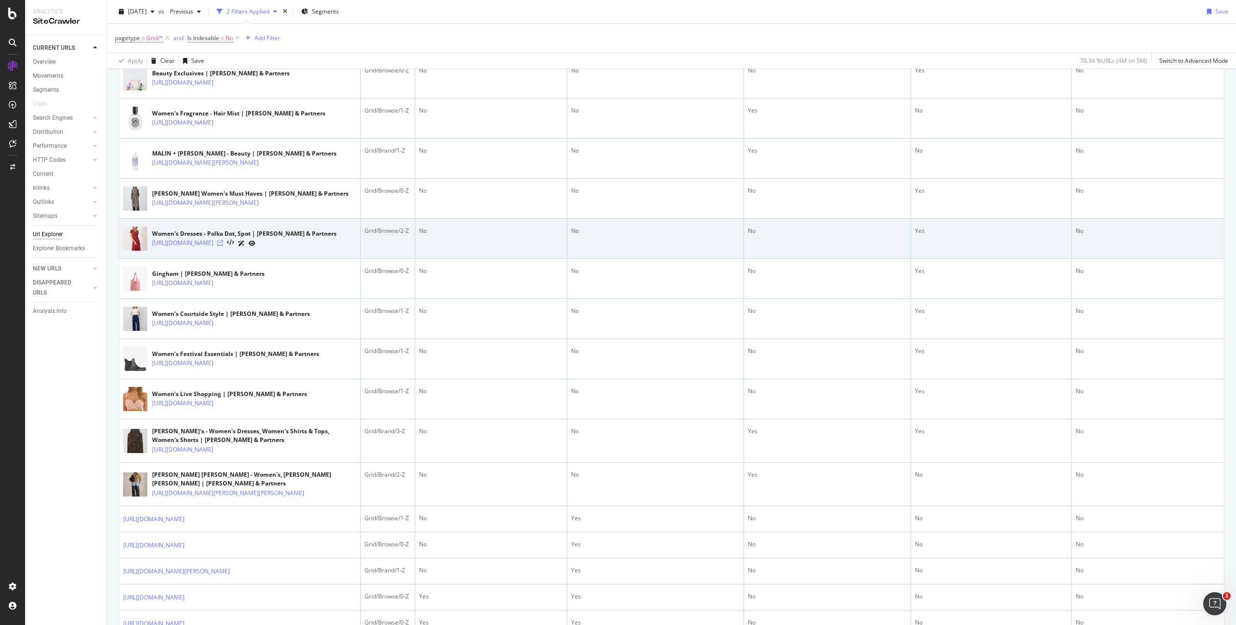
click at [223, 246] on icon at bounding box center [220, 243] width 6 height 6
click at [234, 246] on icon at bounding box center [230, 243] width 7 height 7
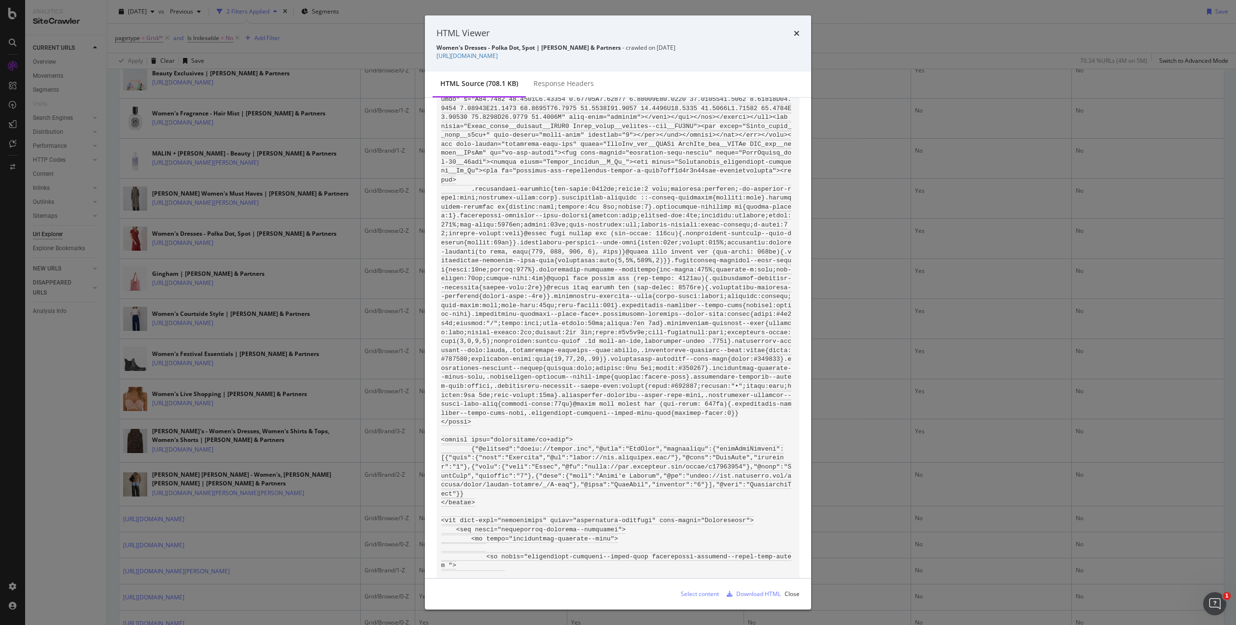
scroll to position [3024, 0]
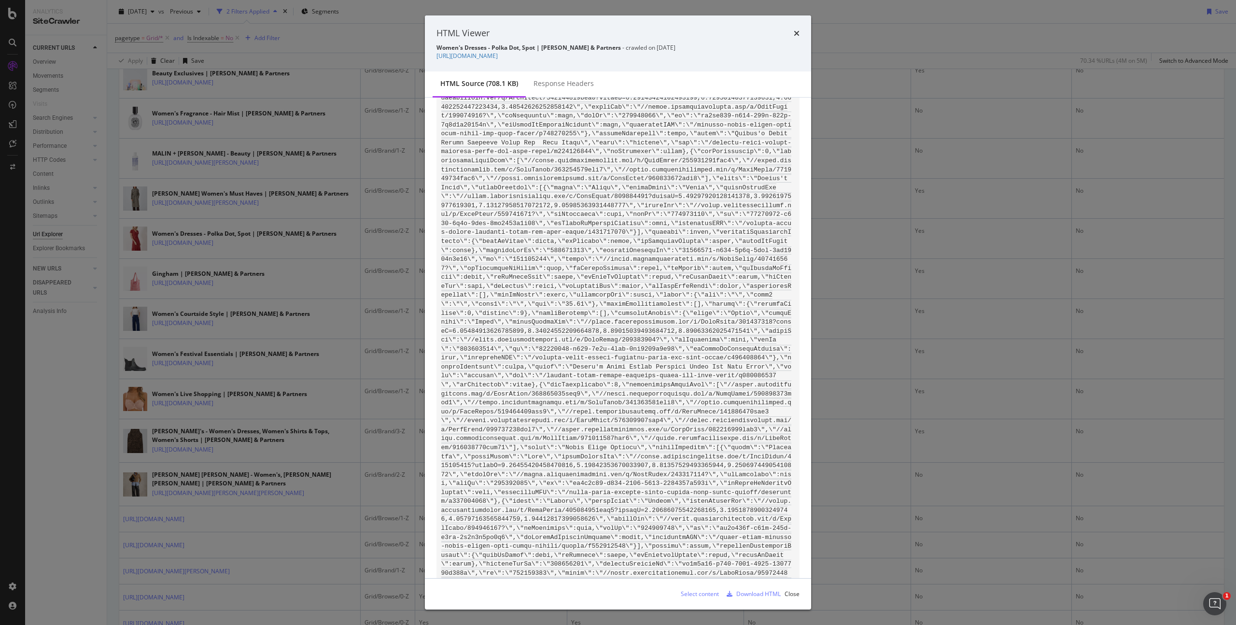
scroll to position [0, 0]
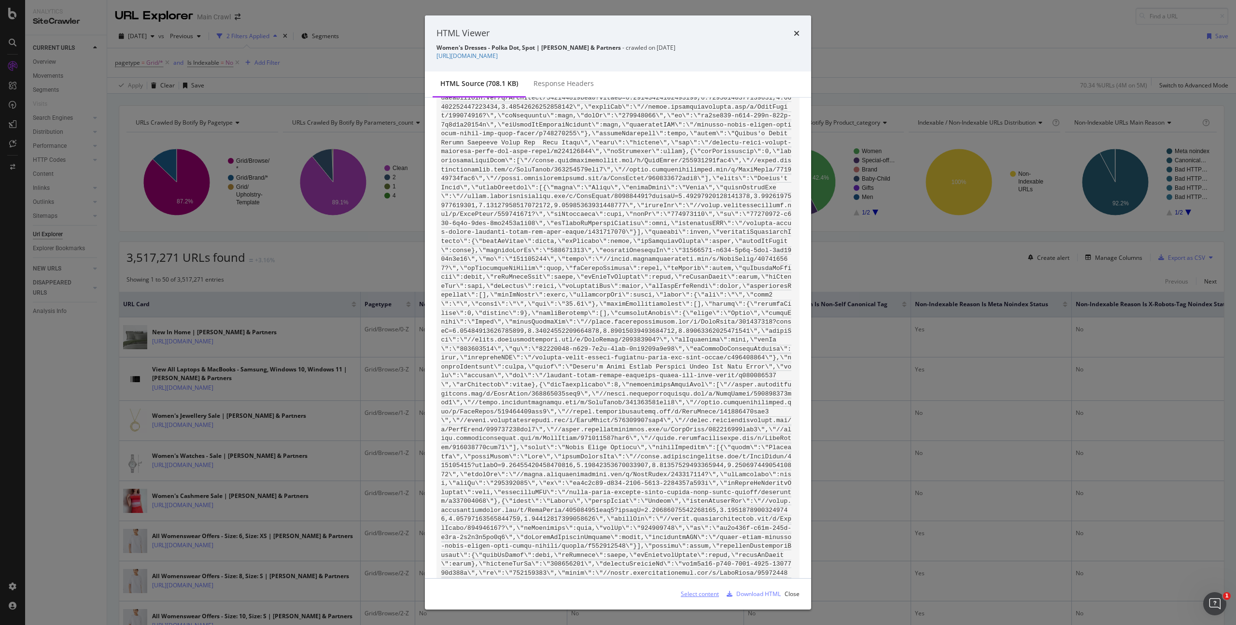
click at [704, 596] on div "Select content" at bounding box center [700, 594] width 38 height 8
click at [498, 56] on link "[URL][DOMAIN_NAME]" at bounding box center [467, 56] width 61 height 8
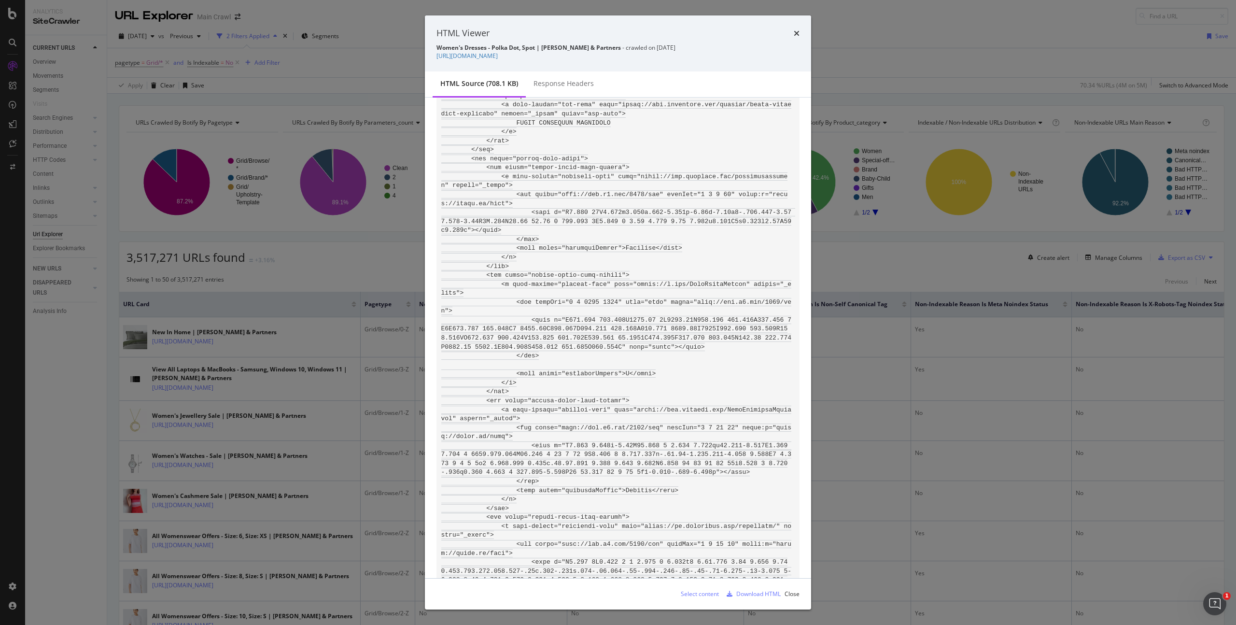
scroll to position [53048, 0]
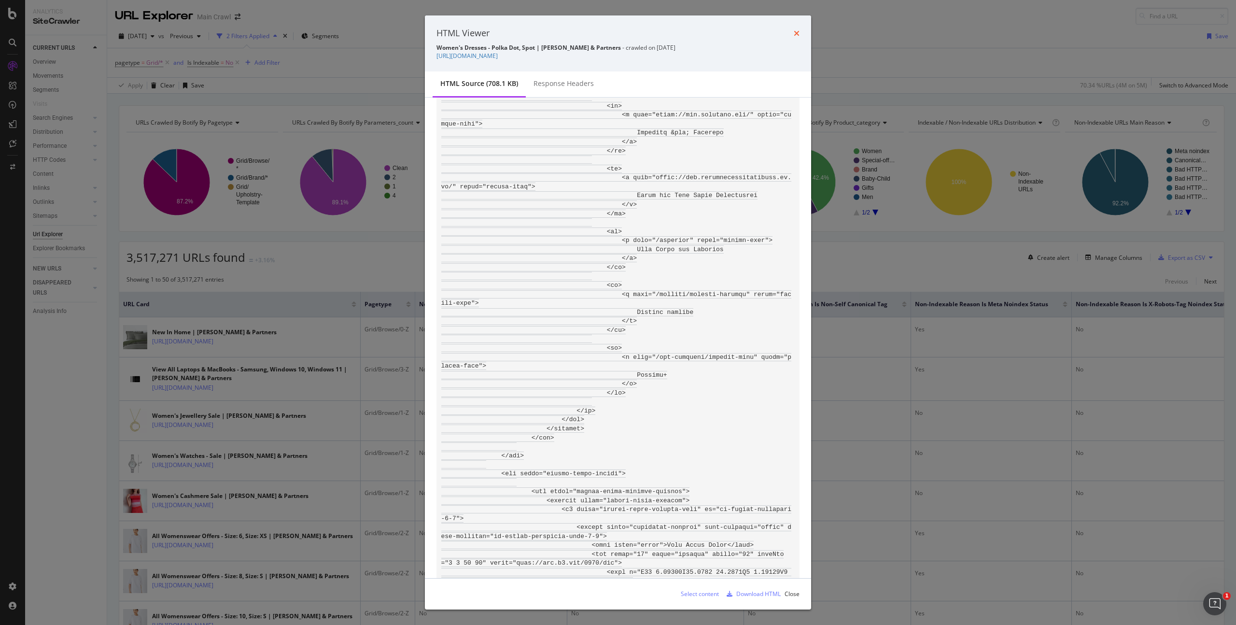
click at [798, 32] on icon "times" at bounding box center [797, 33] width 6 height 8
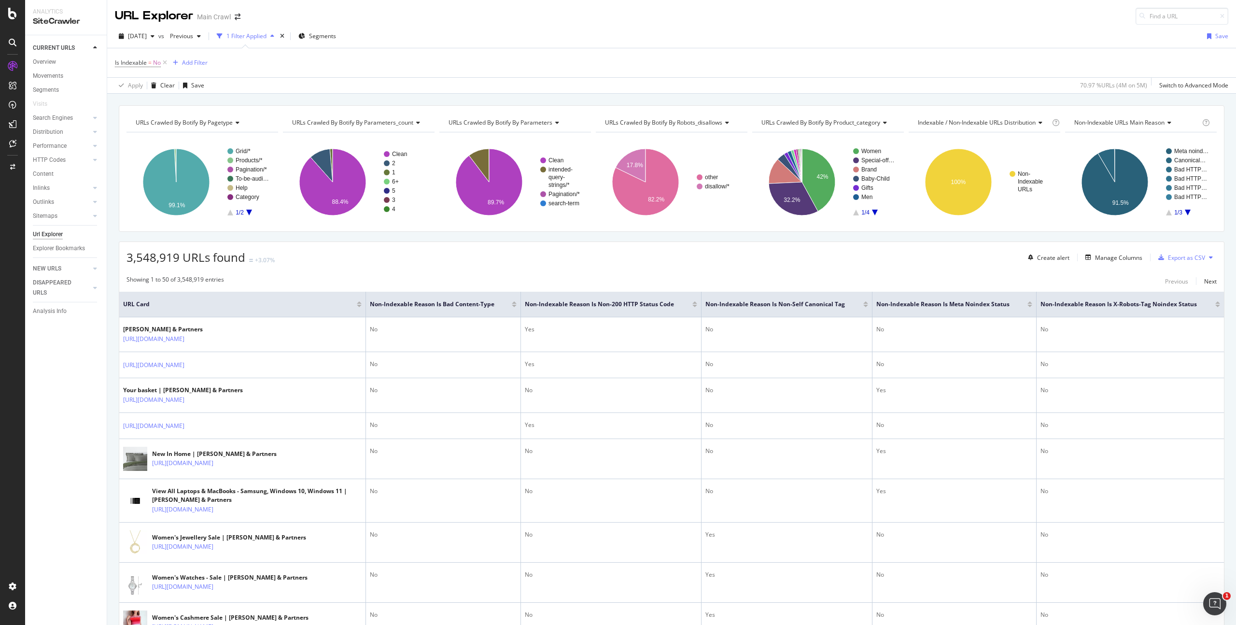
click at [199, 187] on icon "A chart." at bounding box center [176, 182] width 67 height 67
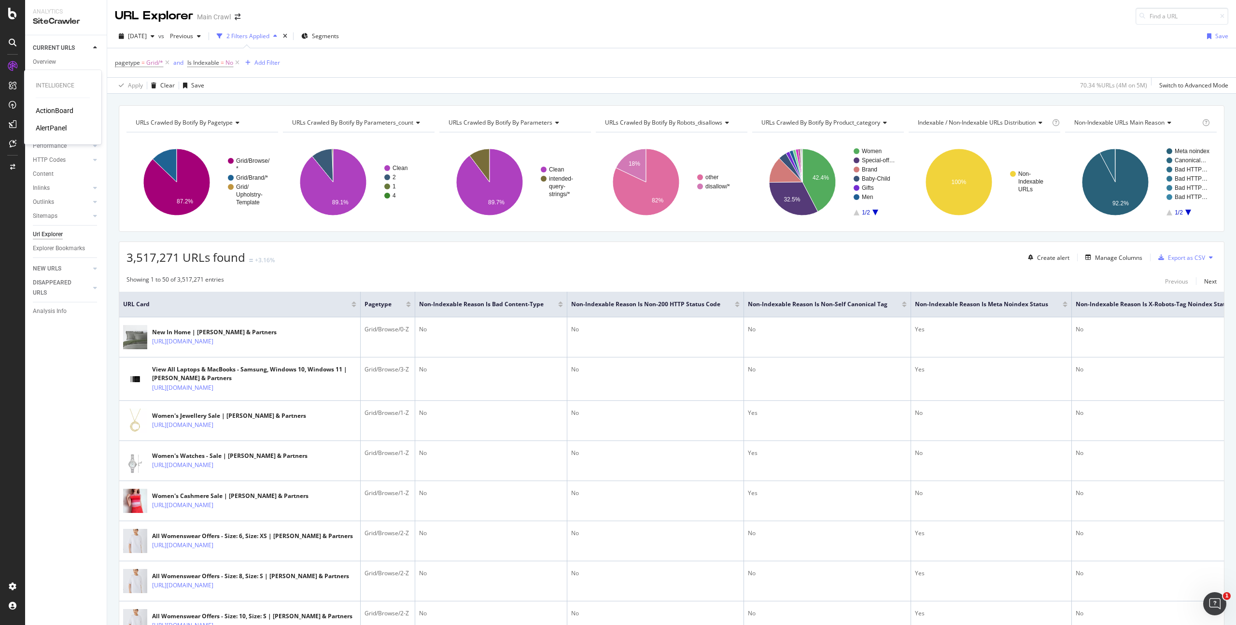
click at [8, 92] on div at bounding box center [12, 85] width 15 height 15
